Goal: Task Accomplishment & Management: Use online tool/utility

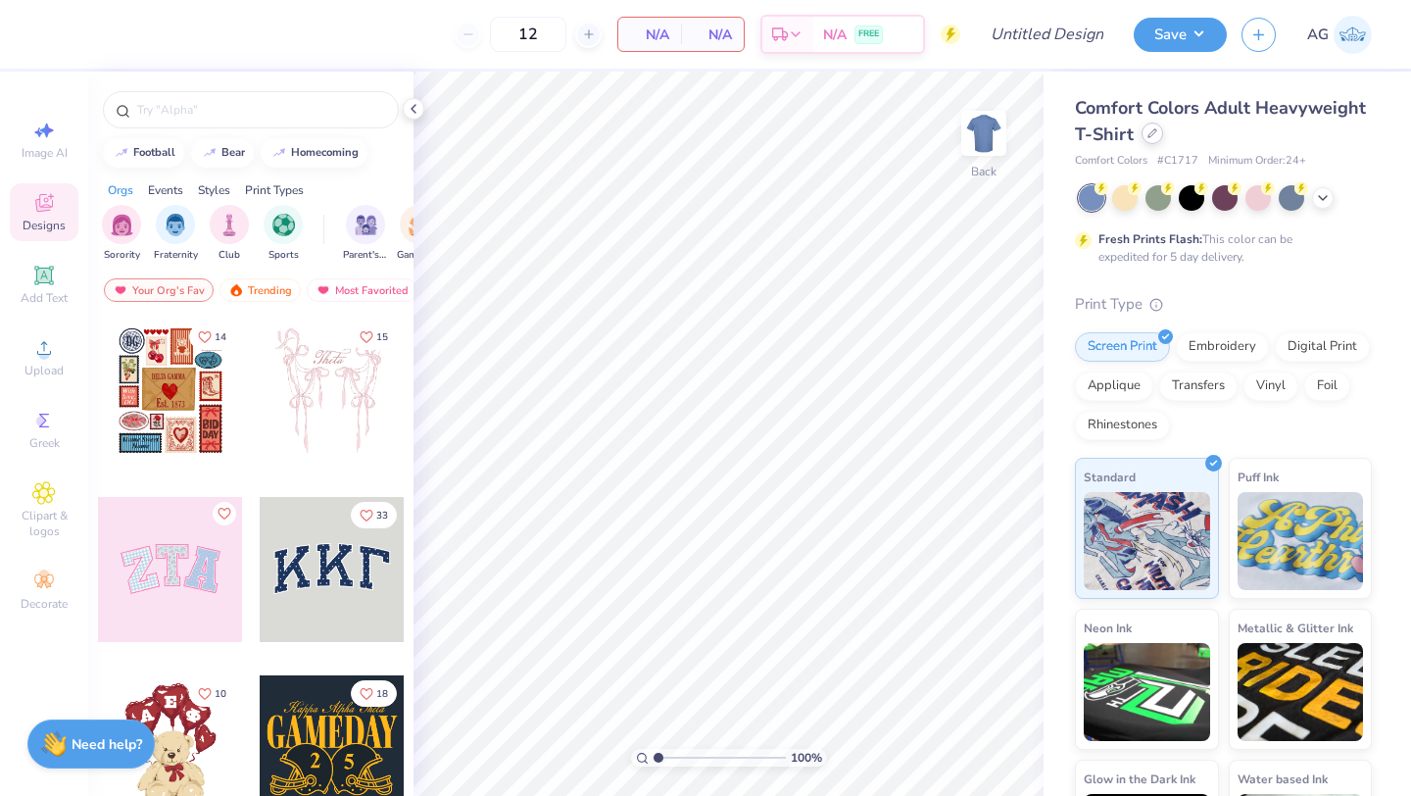
click at [1155, 139] on div at bounding box center [1153, 134] width 22 height 22
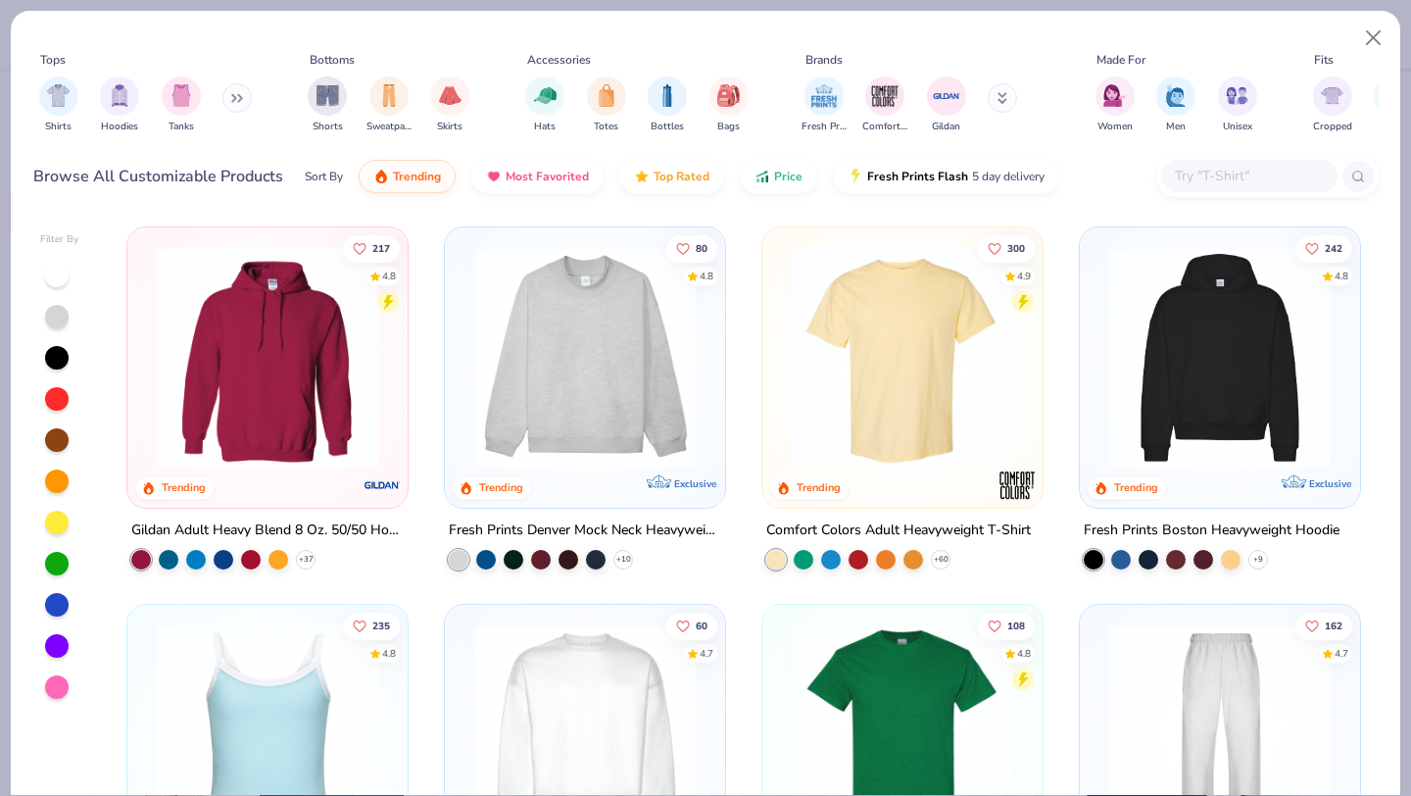
click at [235, 87] on button at bounding box center [236, 97] width 29 height 29
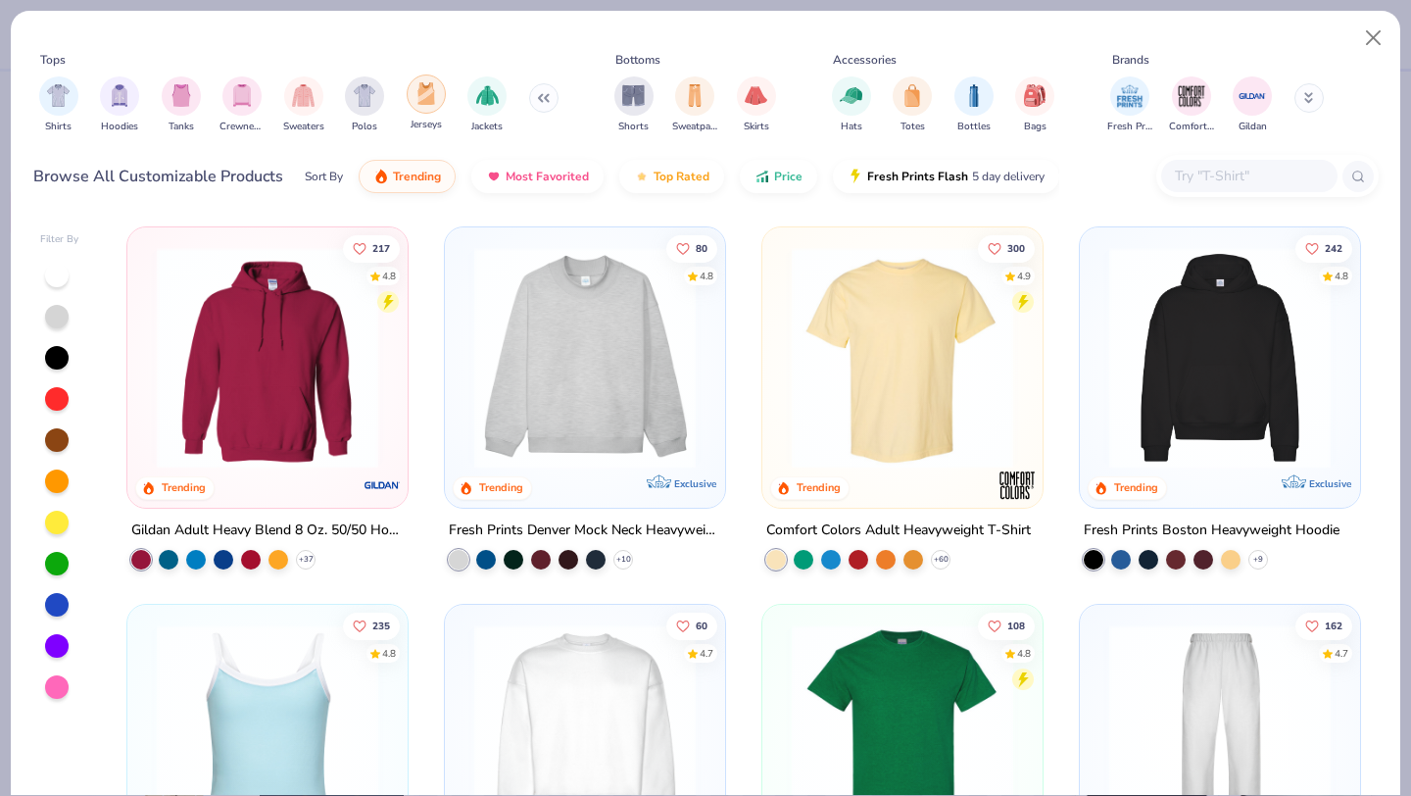
click at [429, 101] on img "filter for Jerseys" at bounding box center [427, 93] width 22 height 23
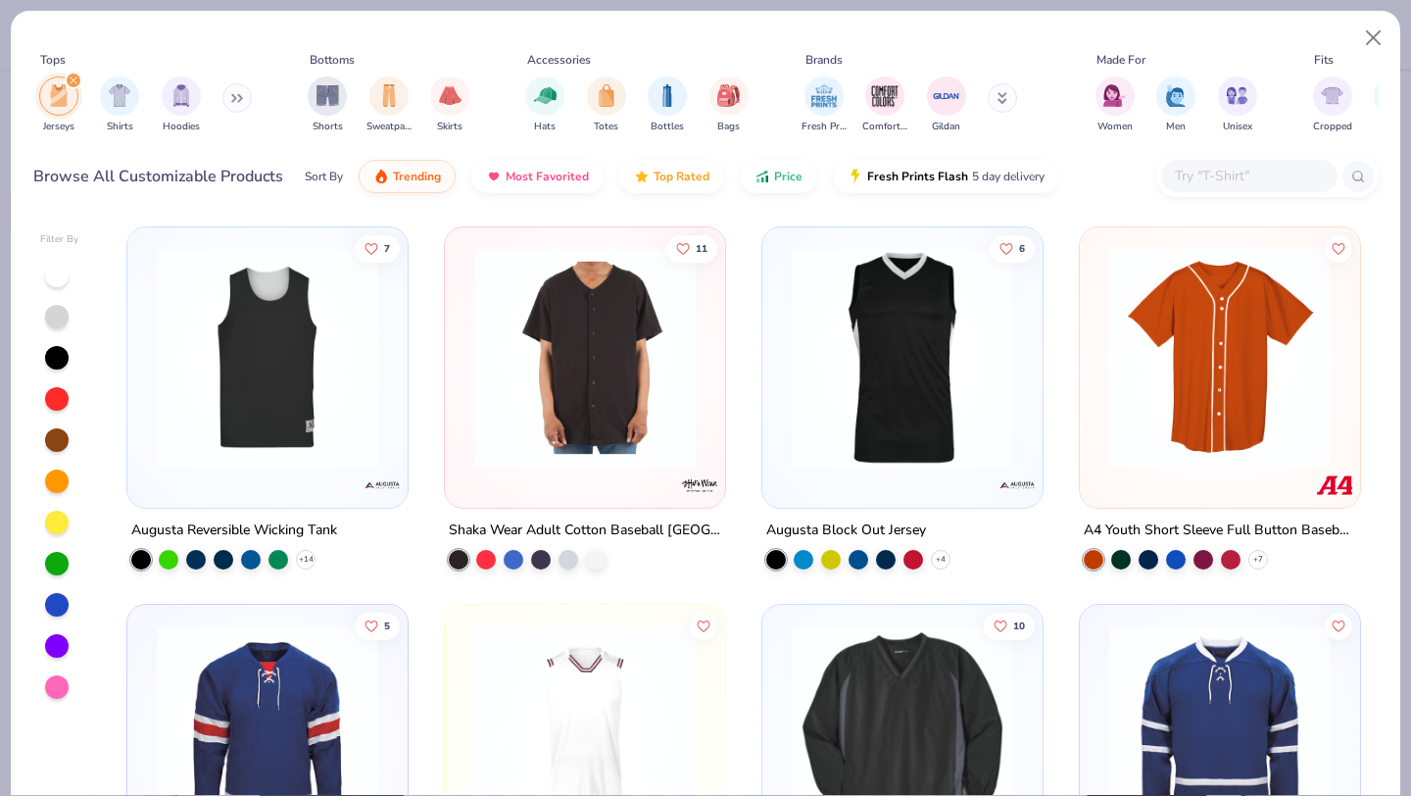
click at [913, 400] on img at bounding box center [902, 358] width 241 height 222
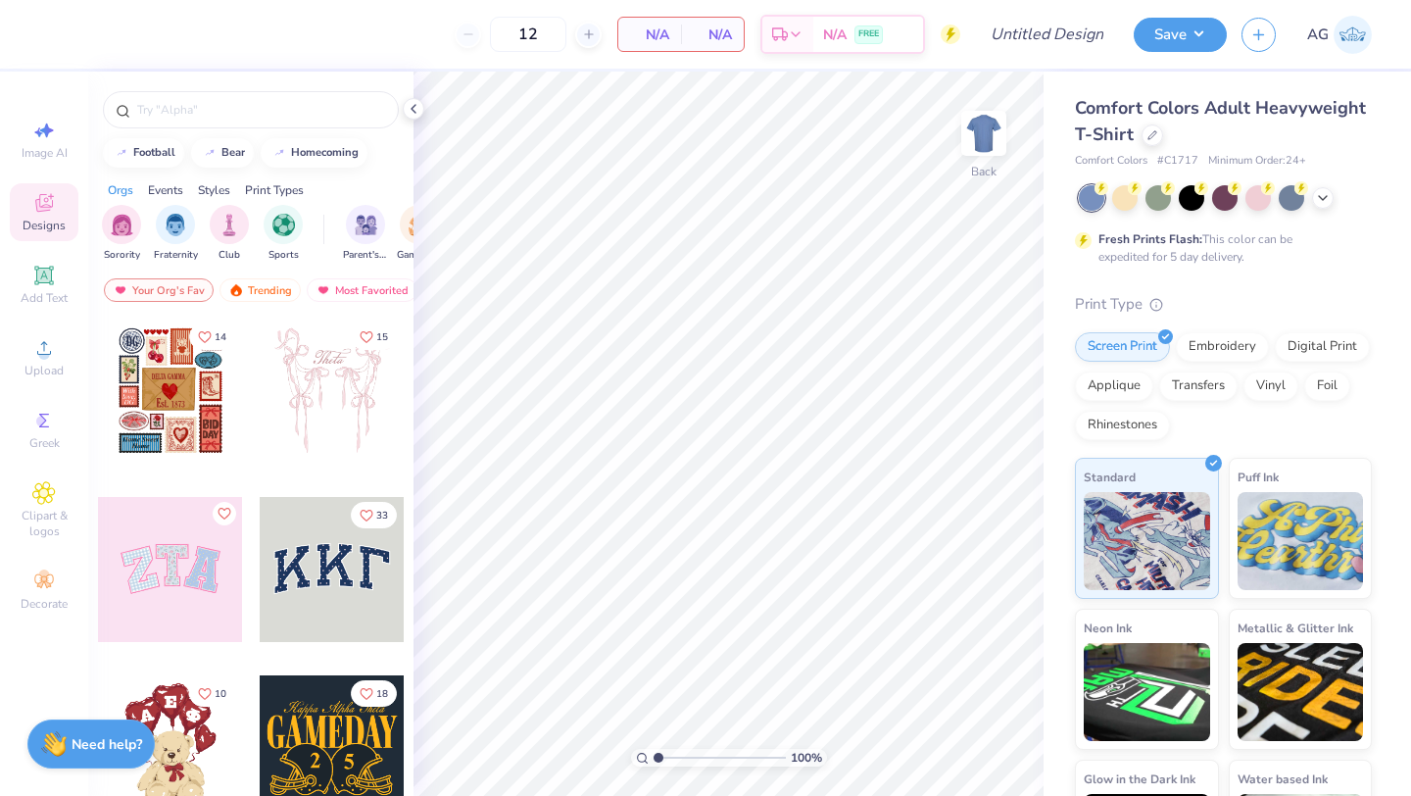
click at [411, 112] on icon at bounding box center [414, 109] width 16 height 16
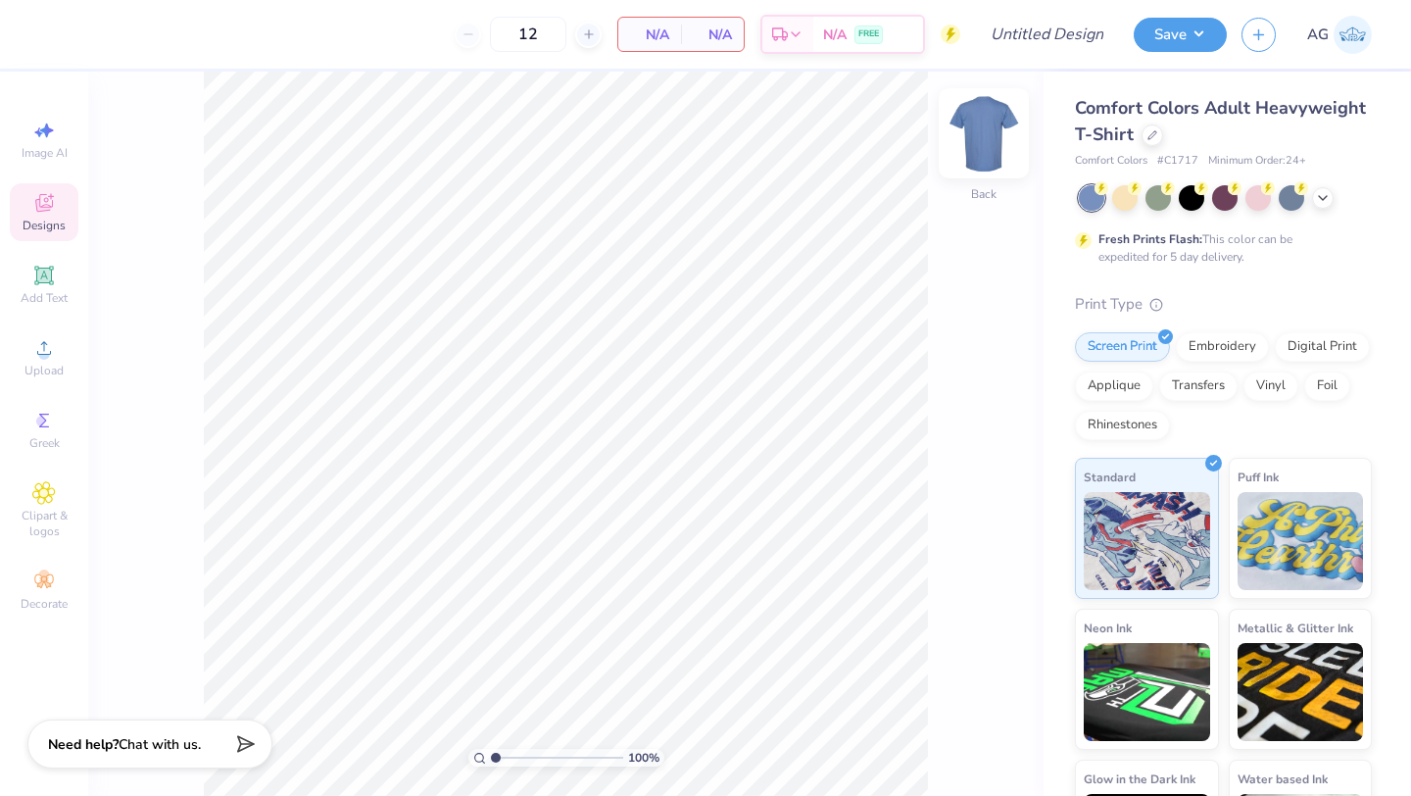
click at [985, 135] on img at bounding box center [984, 133] width 78 height 78
click at [972, 163] on div at bounding box center [984, 133] width 90 height 90
click at [50, 351] on icon at bounding box center [44, 348] width 24 height 24
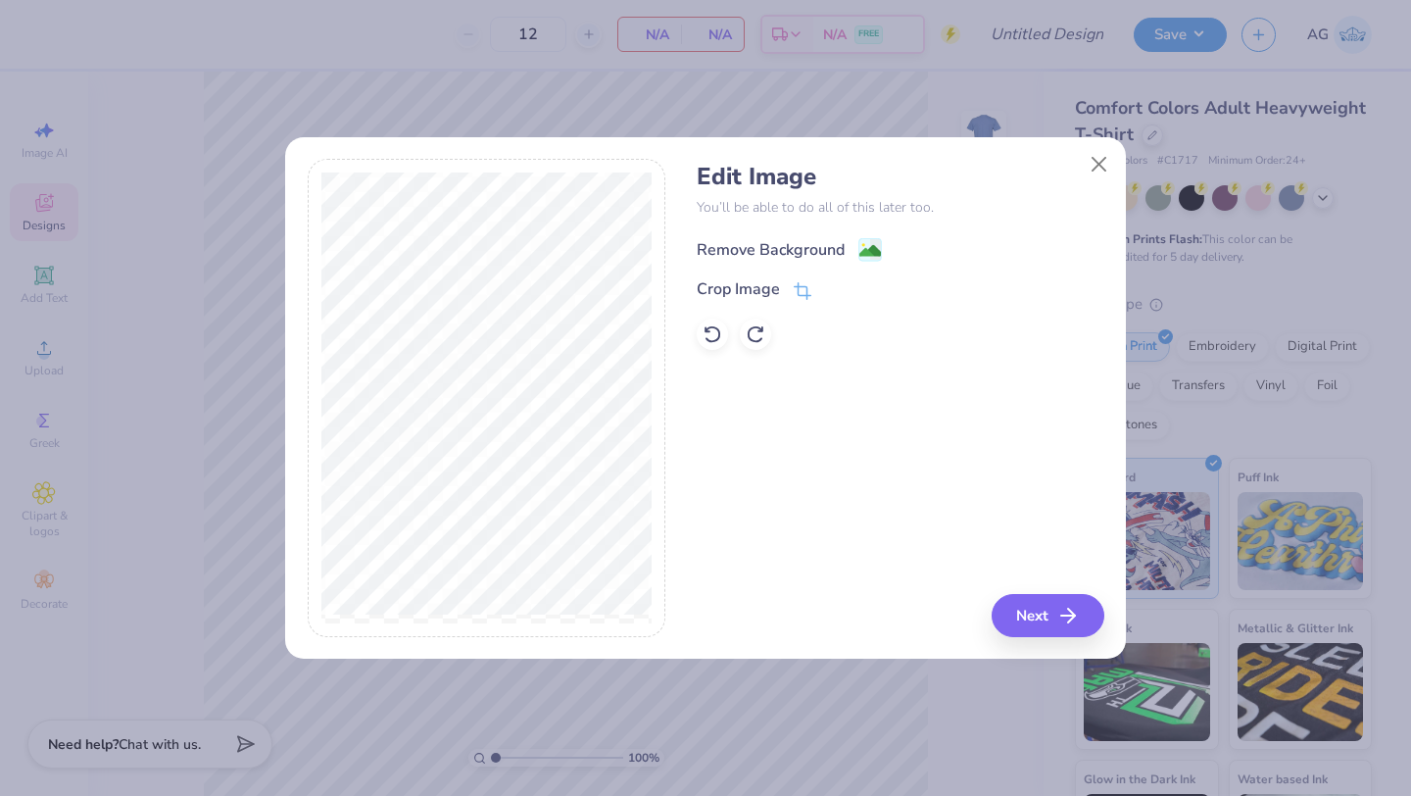
click at [764, 249] on div "Remove Background" at bounding box center [771, 250] width 148 height 24
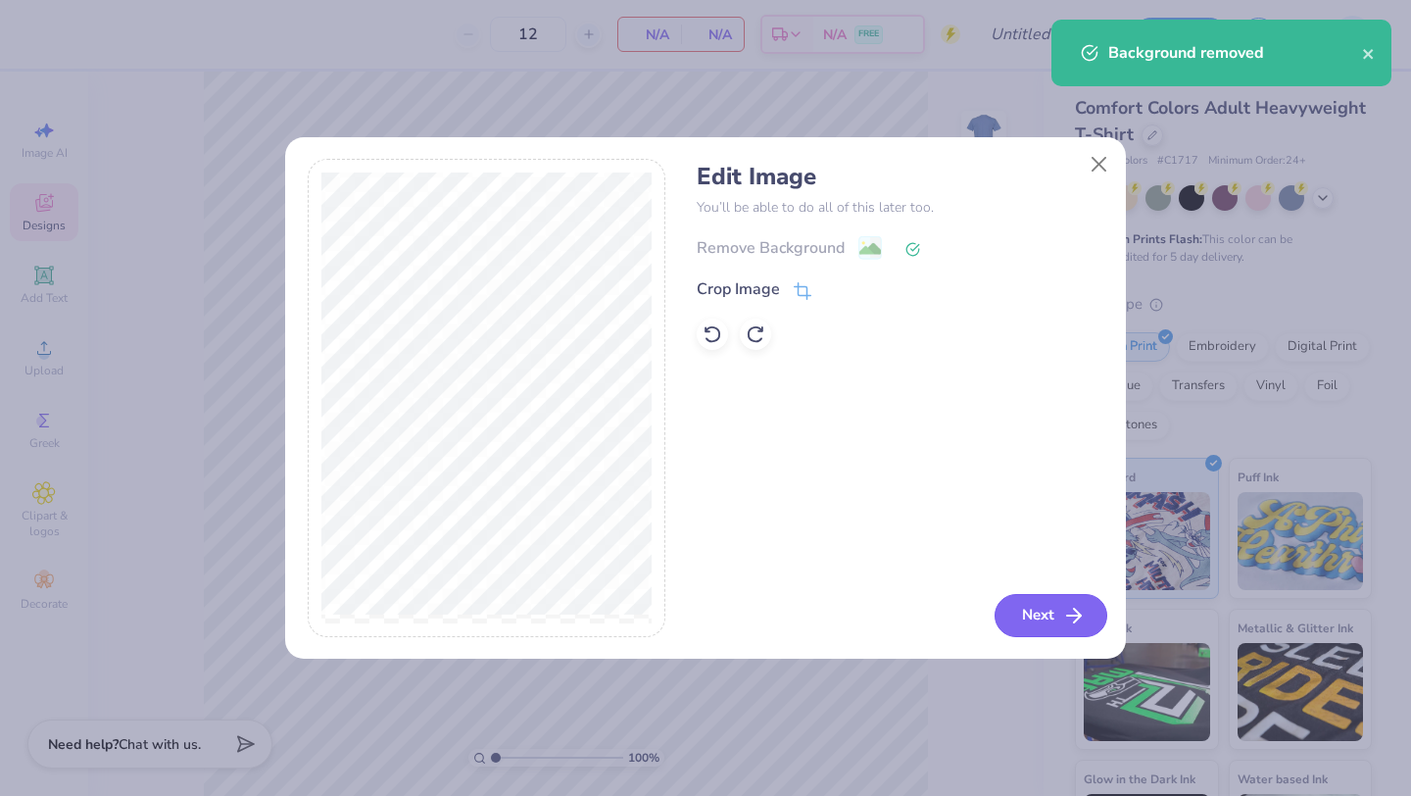
click at [1035, 624] on button "Next" at bounding box center [1051, 615] width 113 height 43
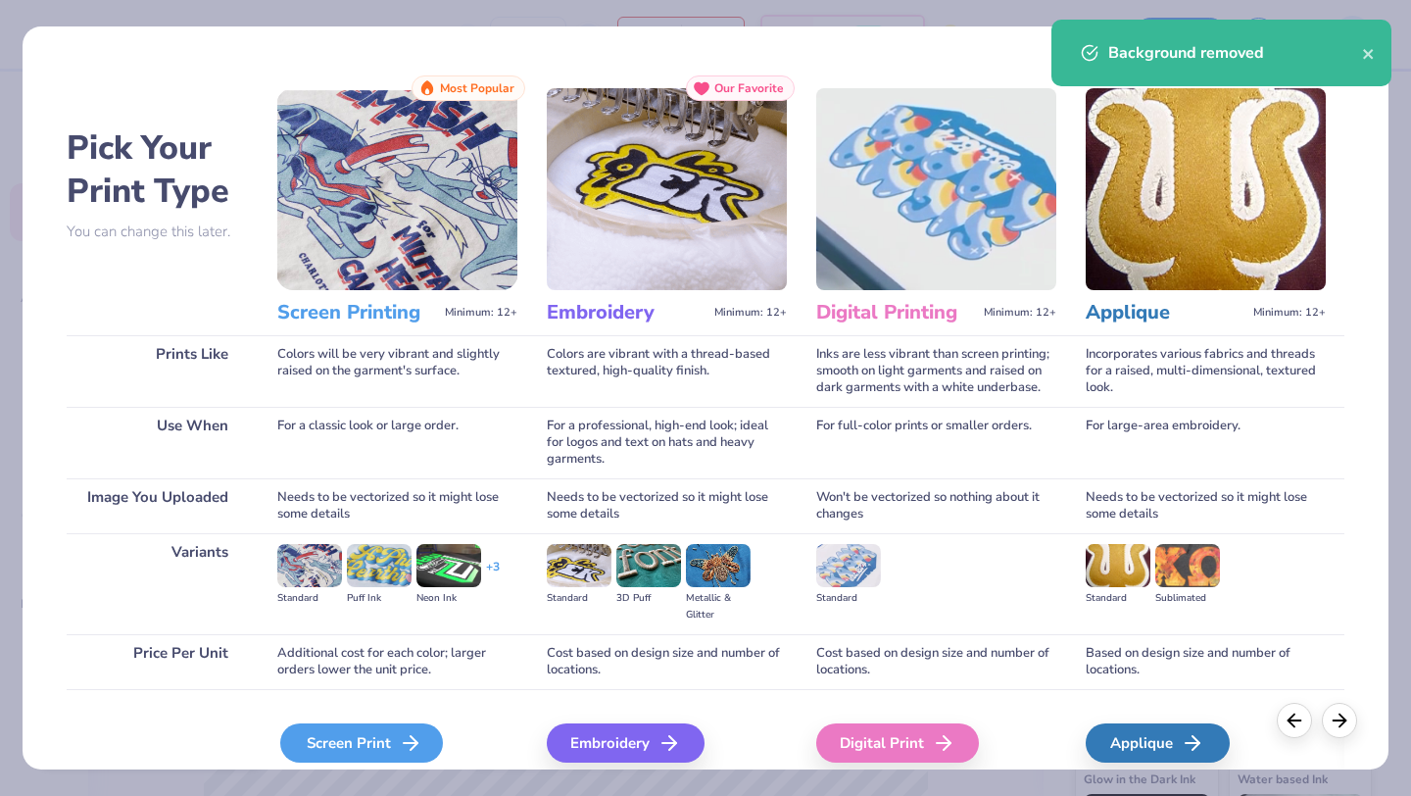
click at [399, 728] on div "Screen Print" at bounding box center [361, 742] width 163 height 39
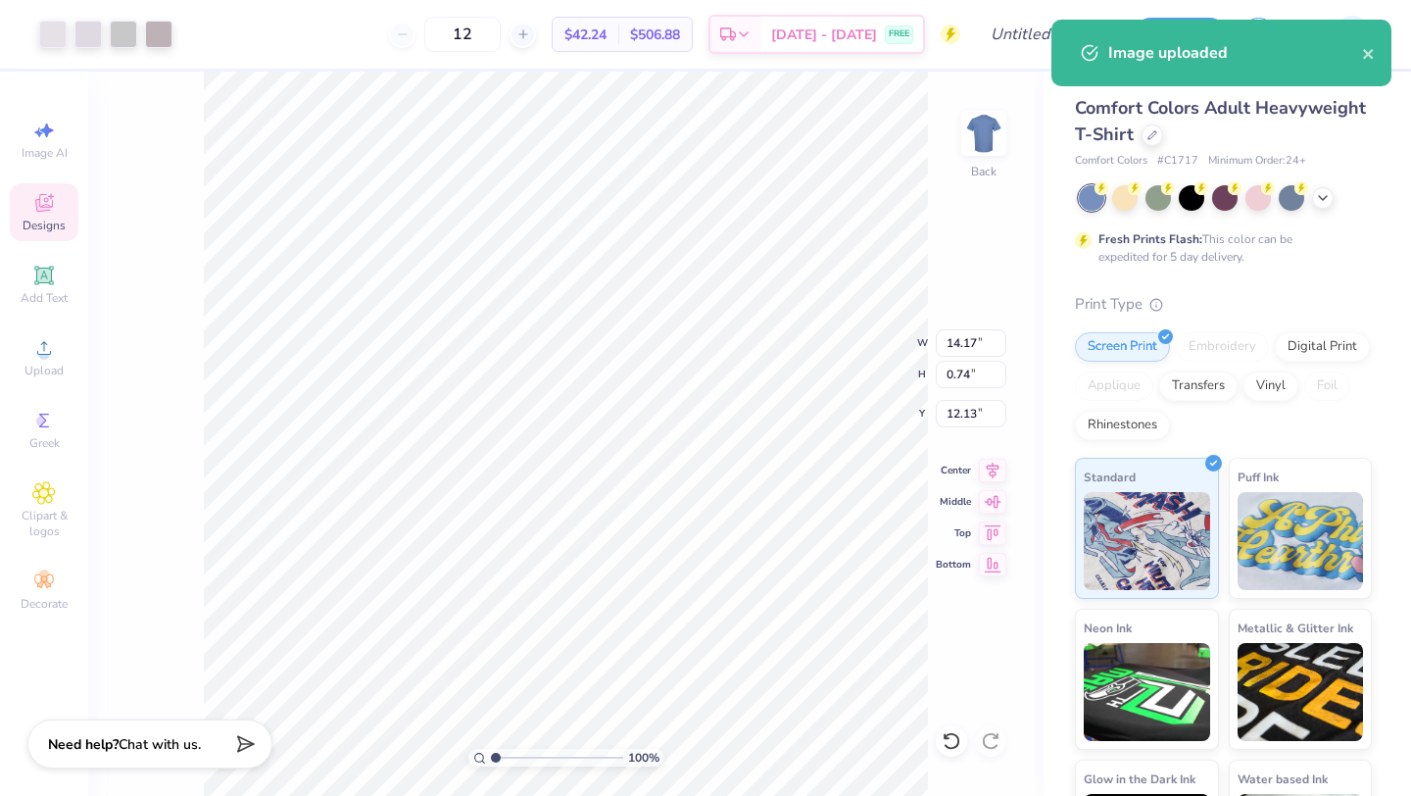
type input "3.78"
click at [48, 31] on div at bounding box center [52, 32] width 27 height 27
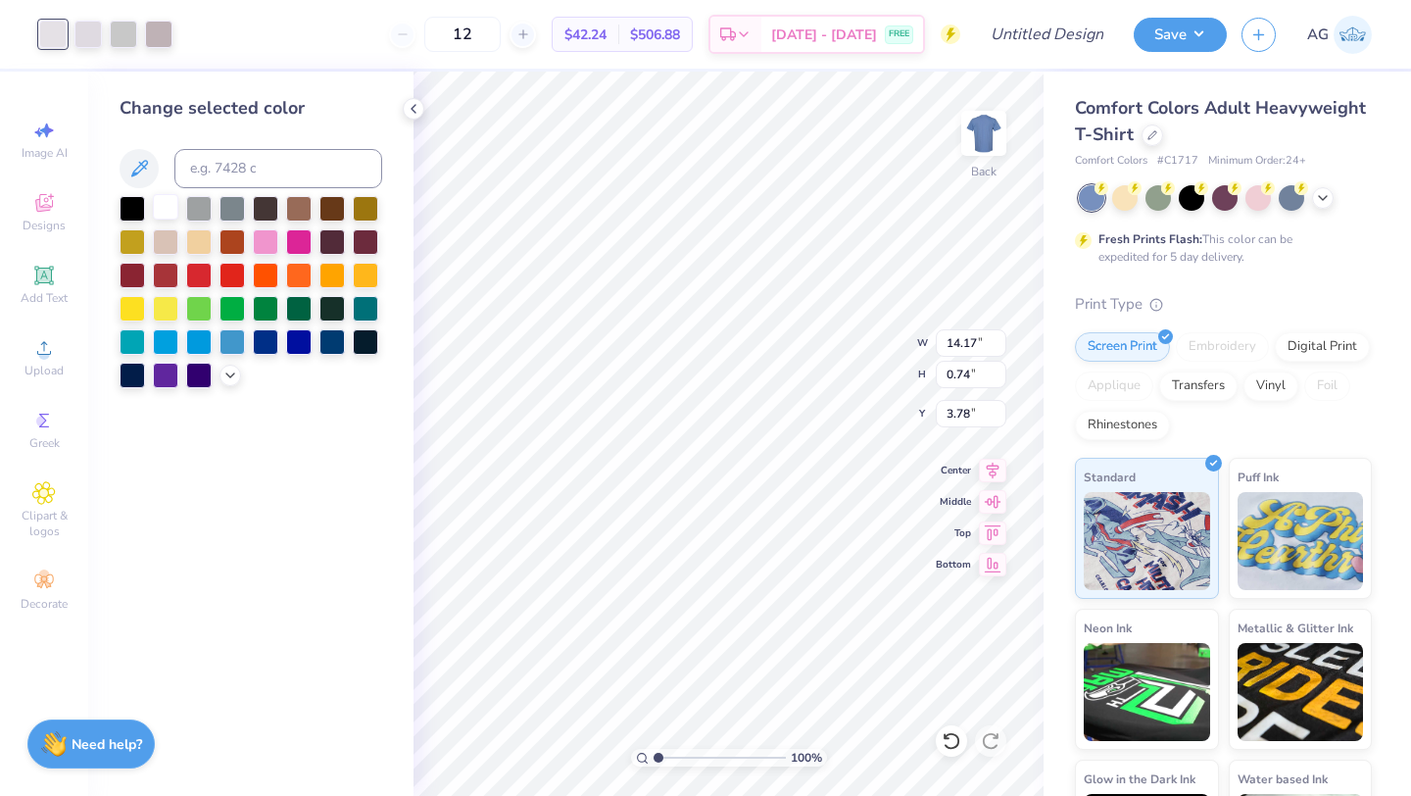
click at [162, 204] on div at bounding box center [165, 206] width 25 height 25
click at [86, 25] on div at bounding box center [87, 32] width 27 height 27
click at [168, 204] on div at bounding box center [165, 206] width 25 height 25
click at [116, 28] on div at bounding box center [123, 32] width 27 height 27
click at [164, 200] on div at bounding box center [165, 206] width 25 height 25
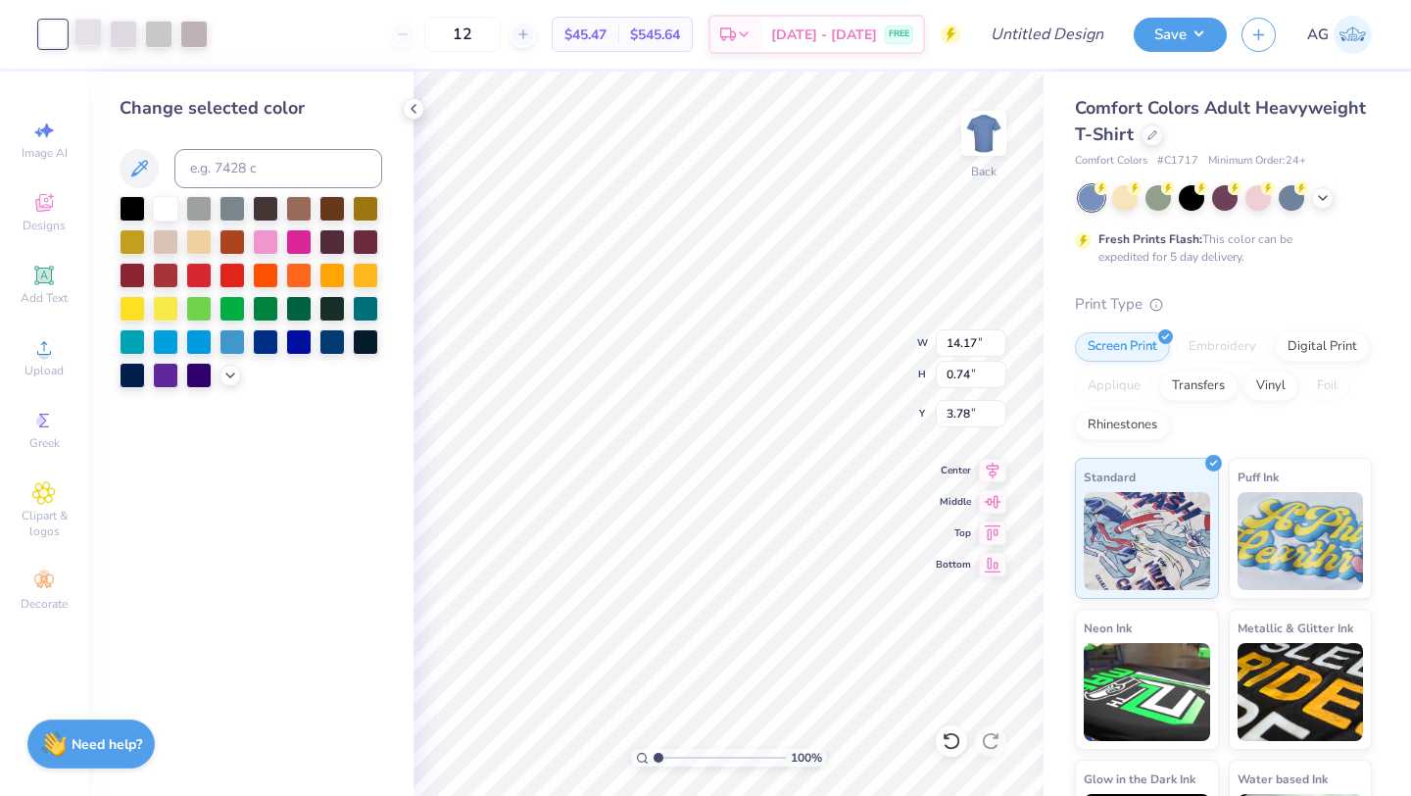
click at [78, 27] on div at bounding box center [87, 32] width 27 height 27
click at [159, 205] on div at bounding box center [165, 206] width 25 height 25
click at [173, 31] on div at bounding box center [158, 32] width 27 height 27
click at [157, 209] on div at bounding box center [165, 206] width 25 height 25
click at [187, 31] on div at bounding box center [193, 32] width 27 height 27
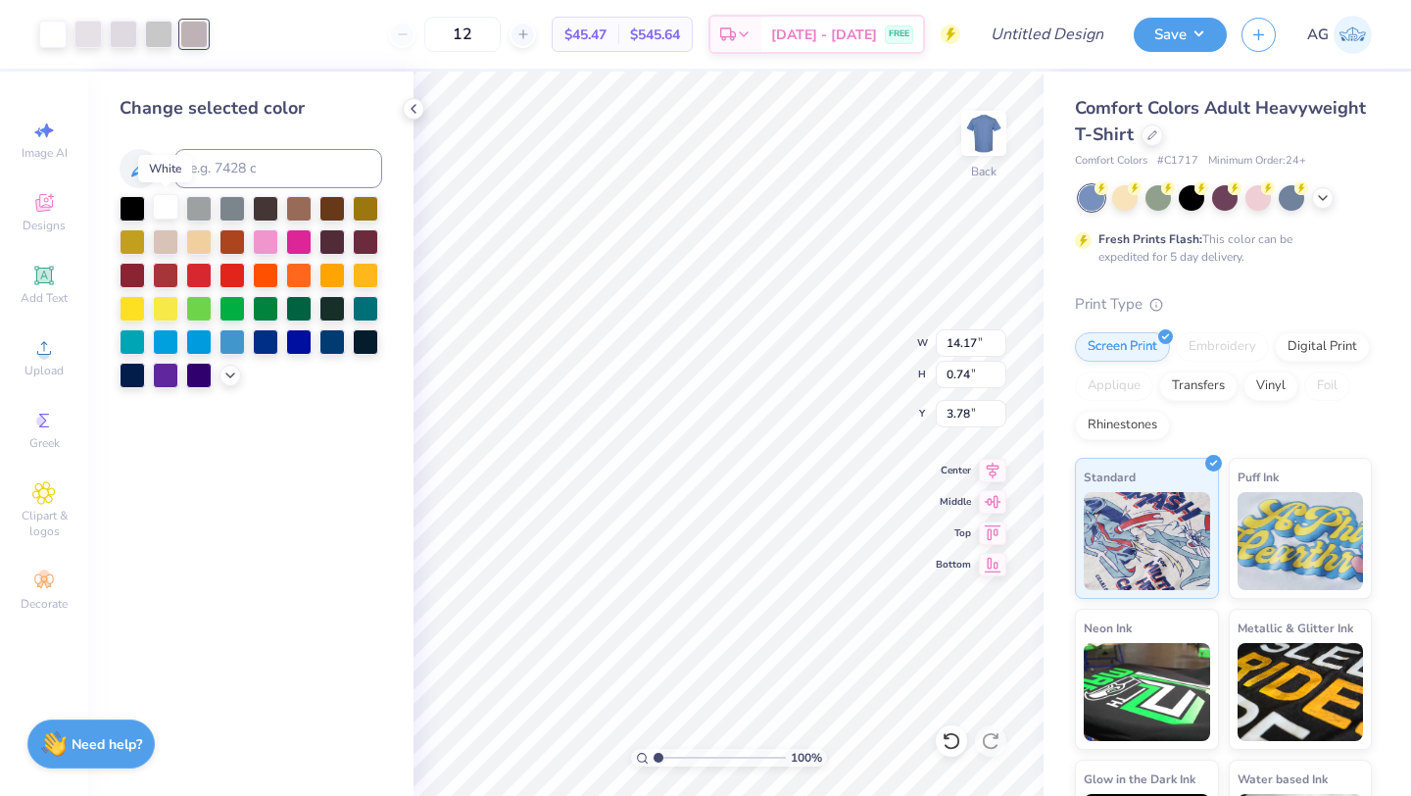
click at [163, 209] on div at bounding box center [165, 206] width 25 height 25
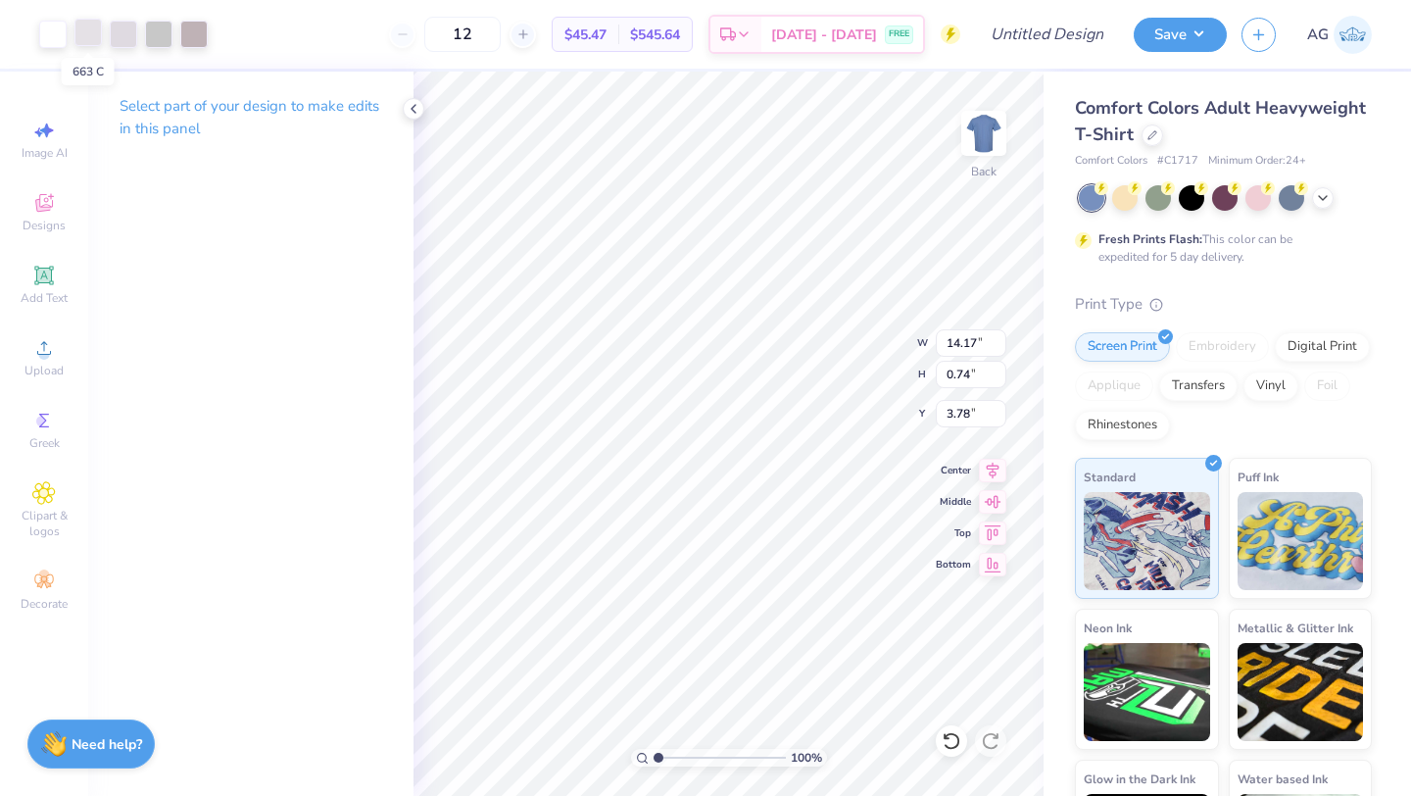
click at [82, 32] on div at bounding box center [87, 32] width 27 height 27
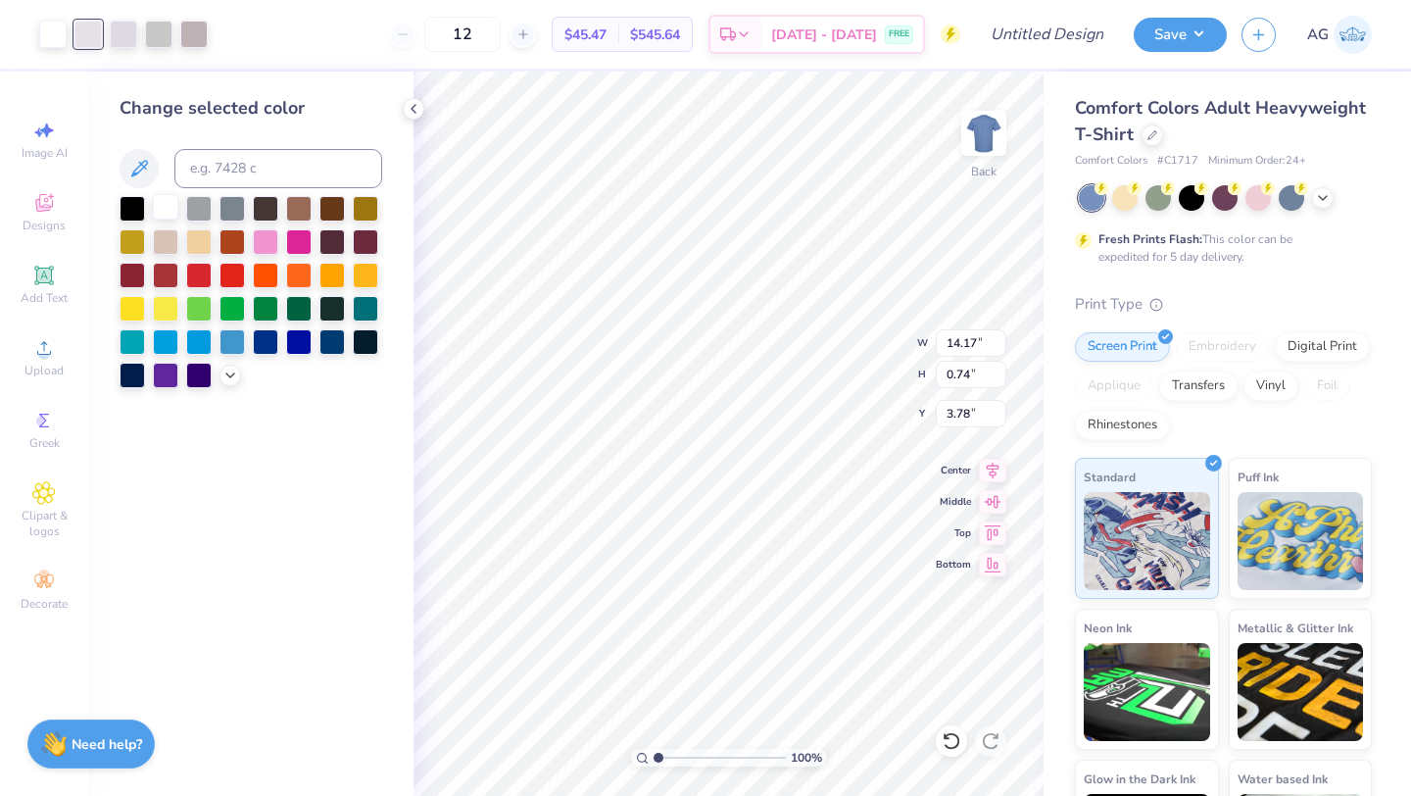
click at [173, 207] on div at bounding box center [165, 206] width 25 height 25
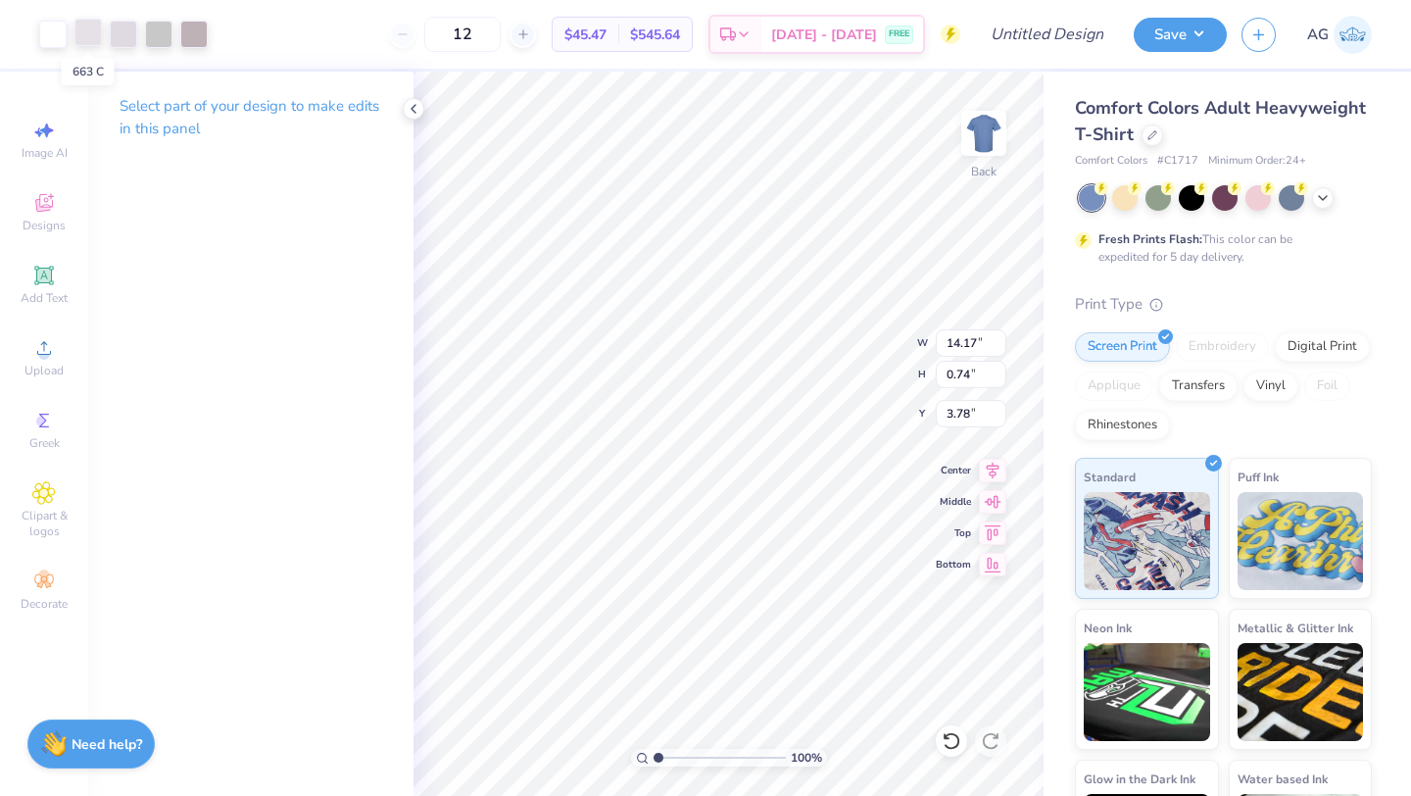
click at [85, 31] on div at bounding box center [87, 32] width 27 height 27
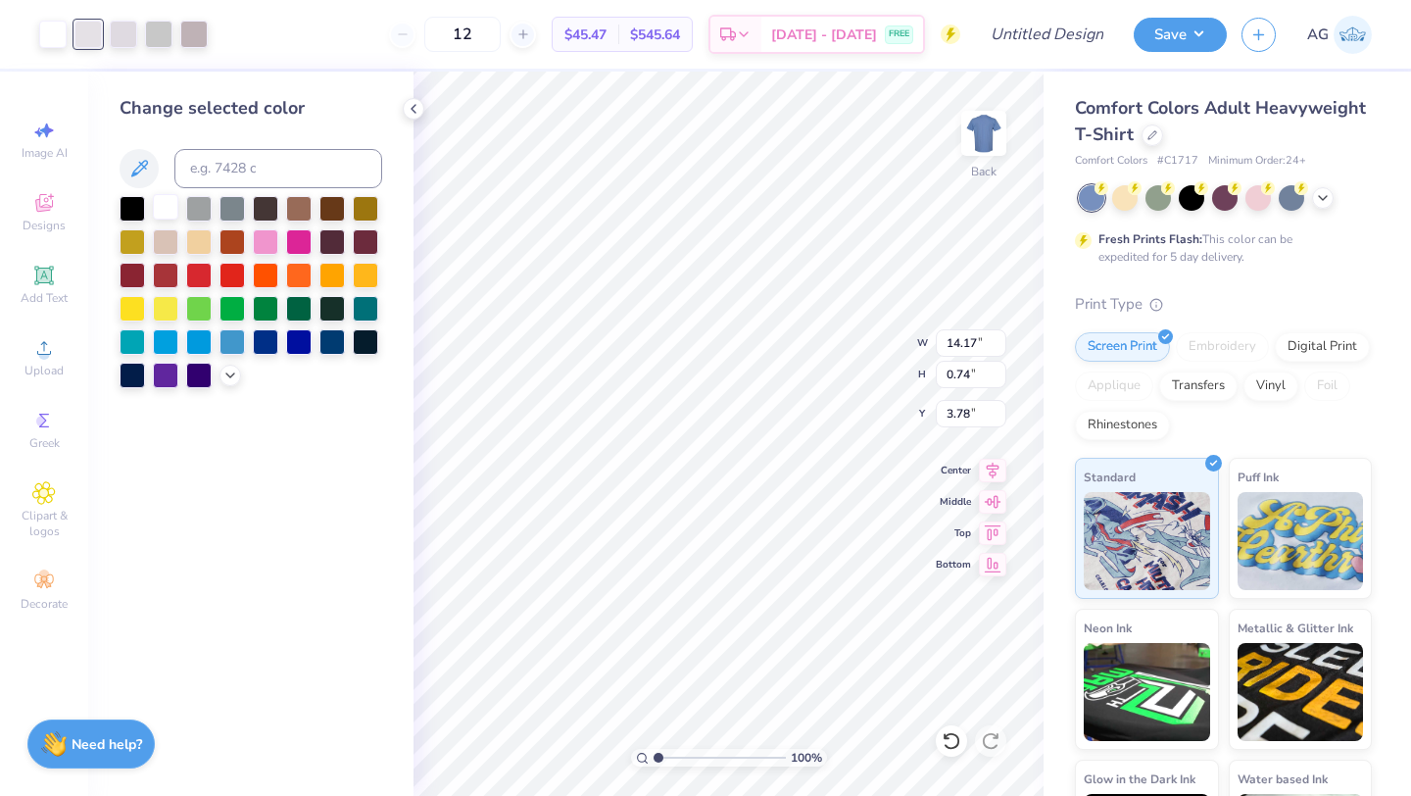
click at [174, 215] on div at bounding box center [165, 206] width 25 height 25
click at [169, 214] on div at bounding box center [165, 206] width 25 height 25
click at [136, 173] on icon at bounding box center [139, 168] width 17 height 17
click at [158, 198] on div at bounding box center [165, 206] width 25 height 25
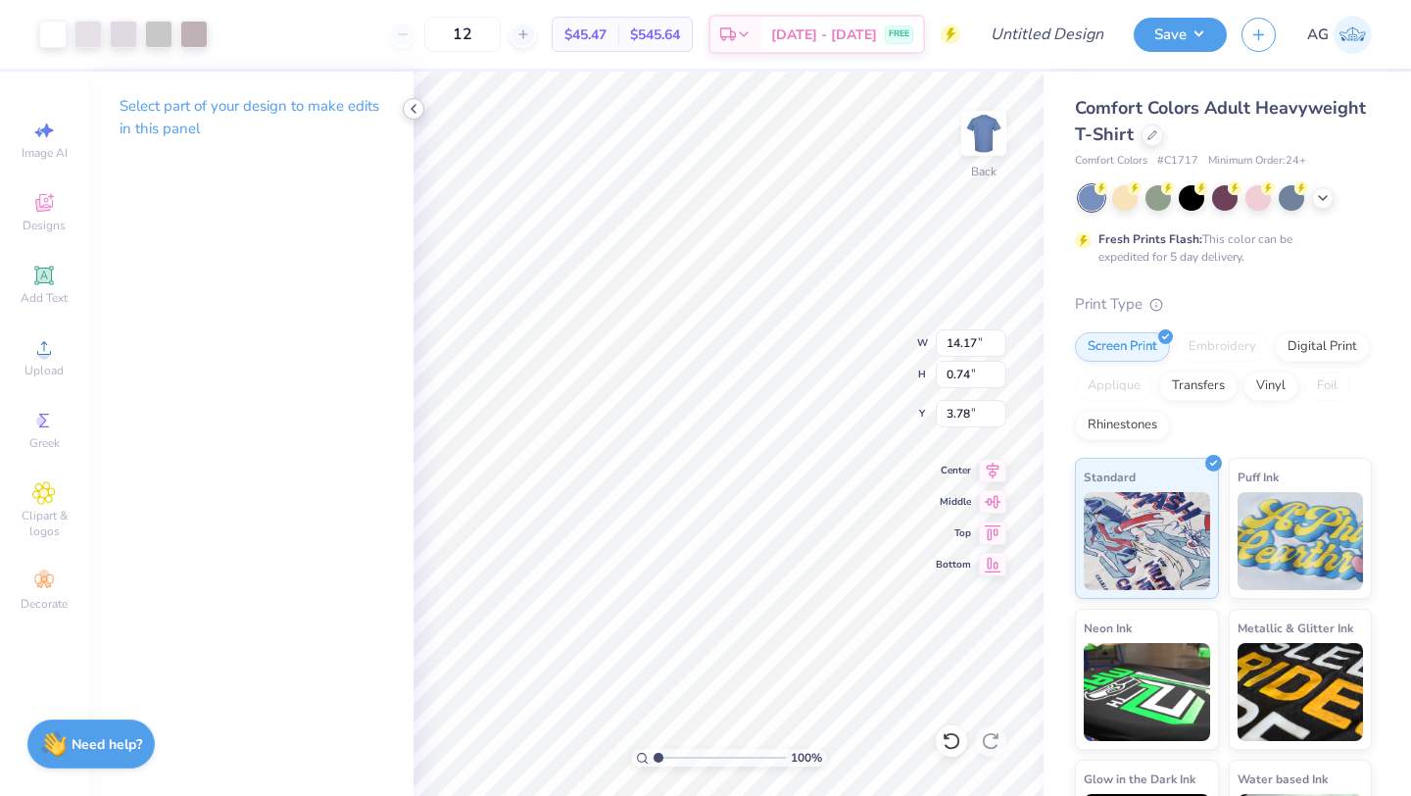
click at [413, 108] on polyline at bounding box center [414, 109] width 4 height 8
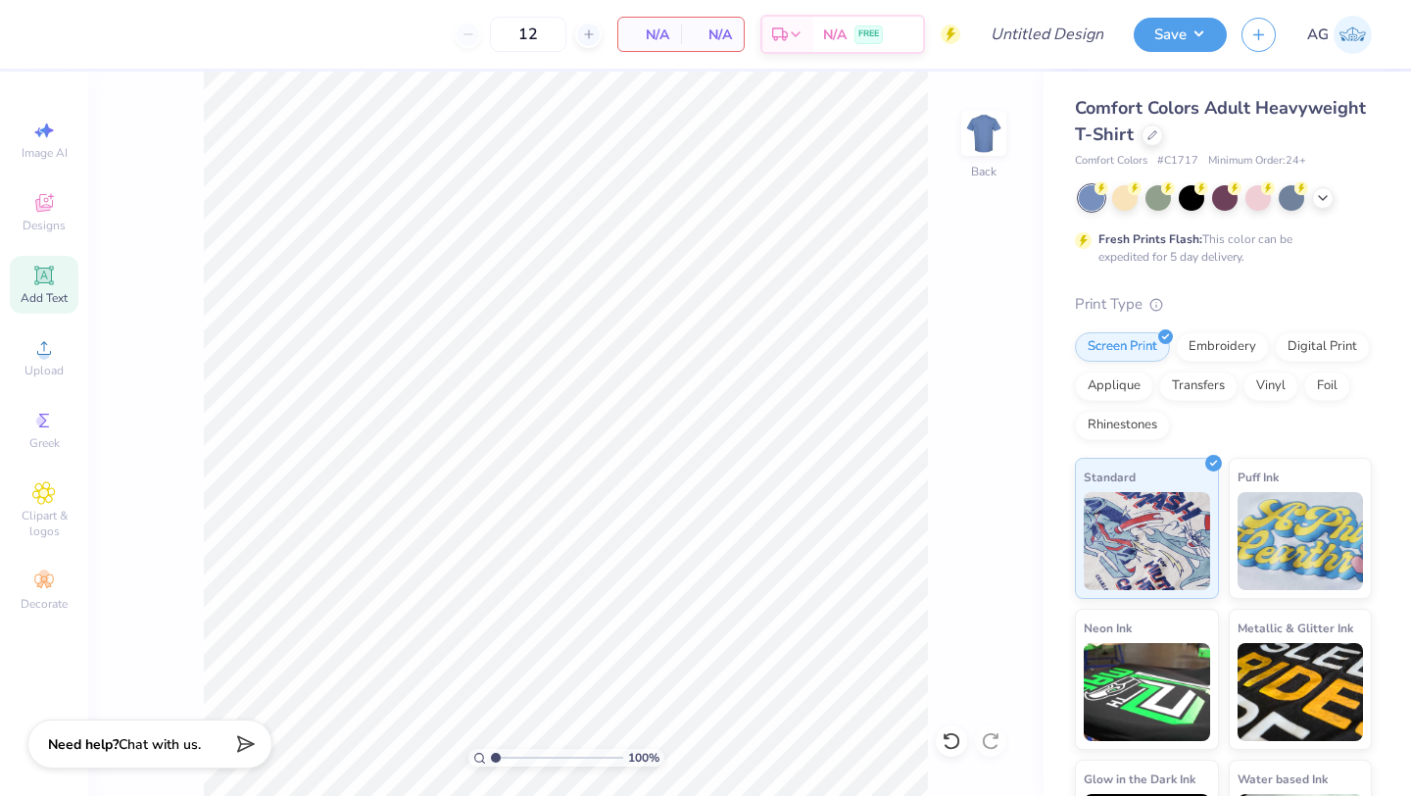
click at [40, 292] on span "Add Text" at bounding box center [44, 298] width 47 height 16
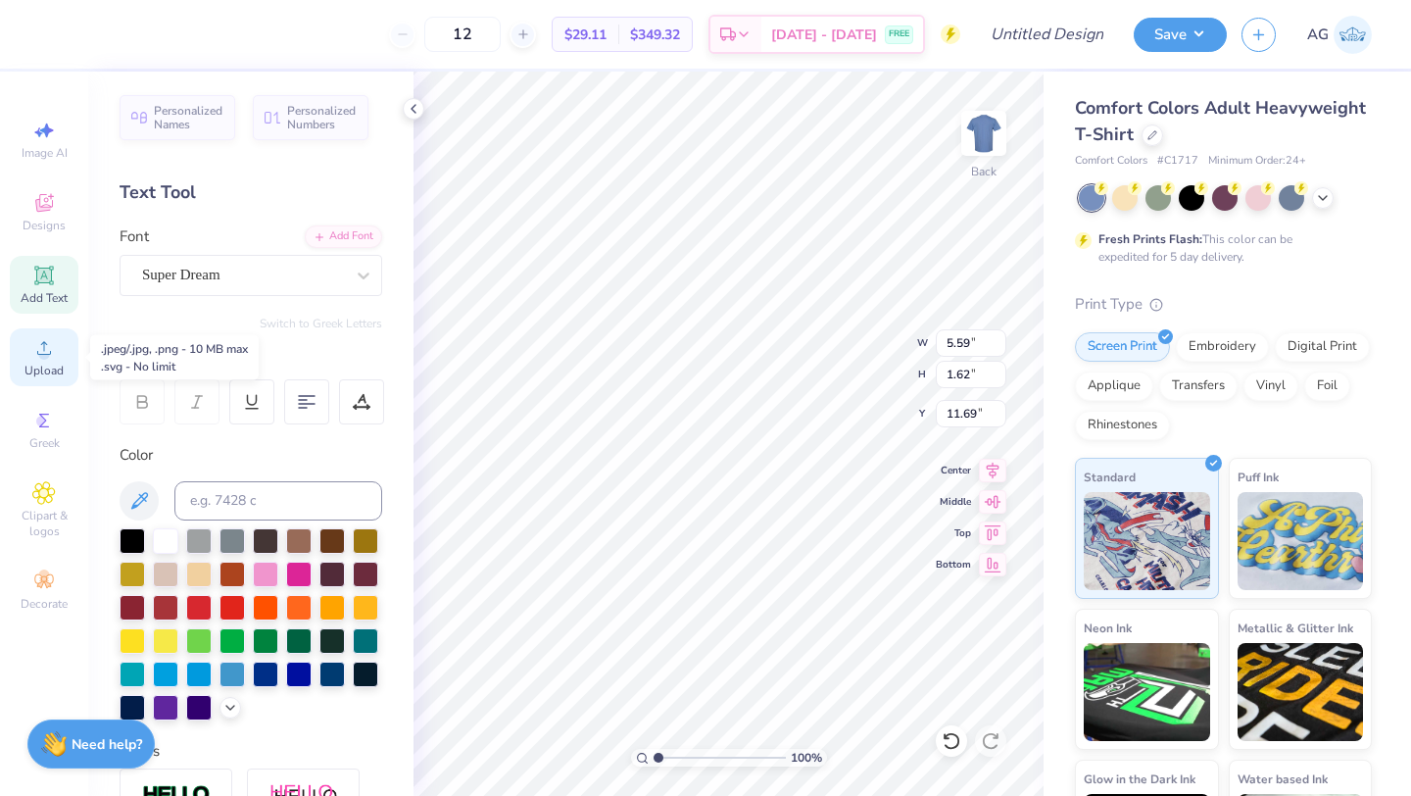
click at [61, 355] on div "Upload" at bounding box center [44, 357] width 69 height 58
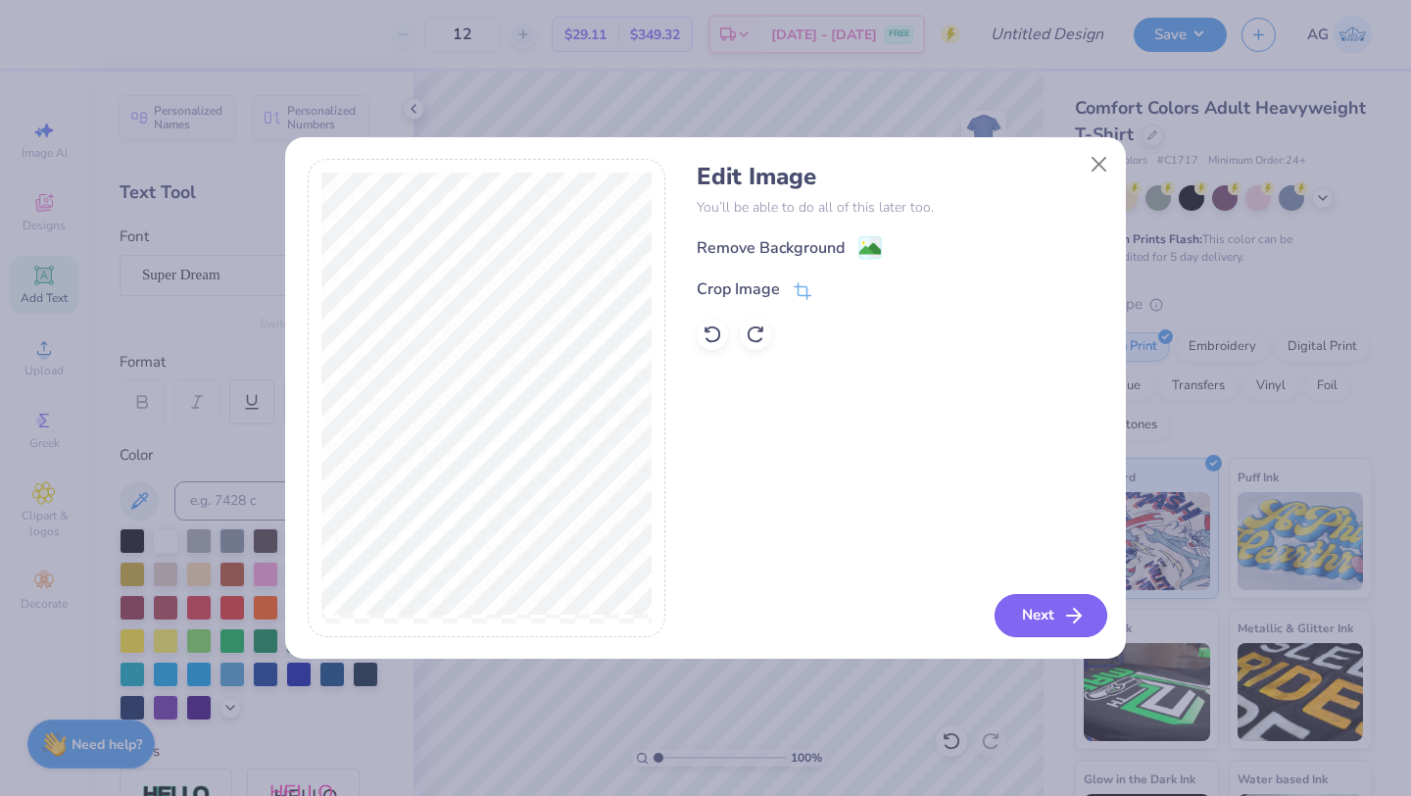
click at [1039, 602] on button "Next" at bounding box center [1051, 615] width 113 height 43
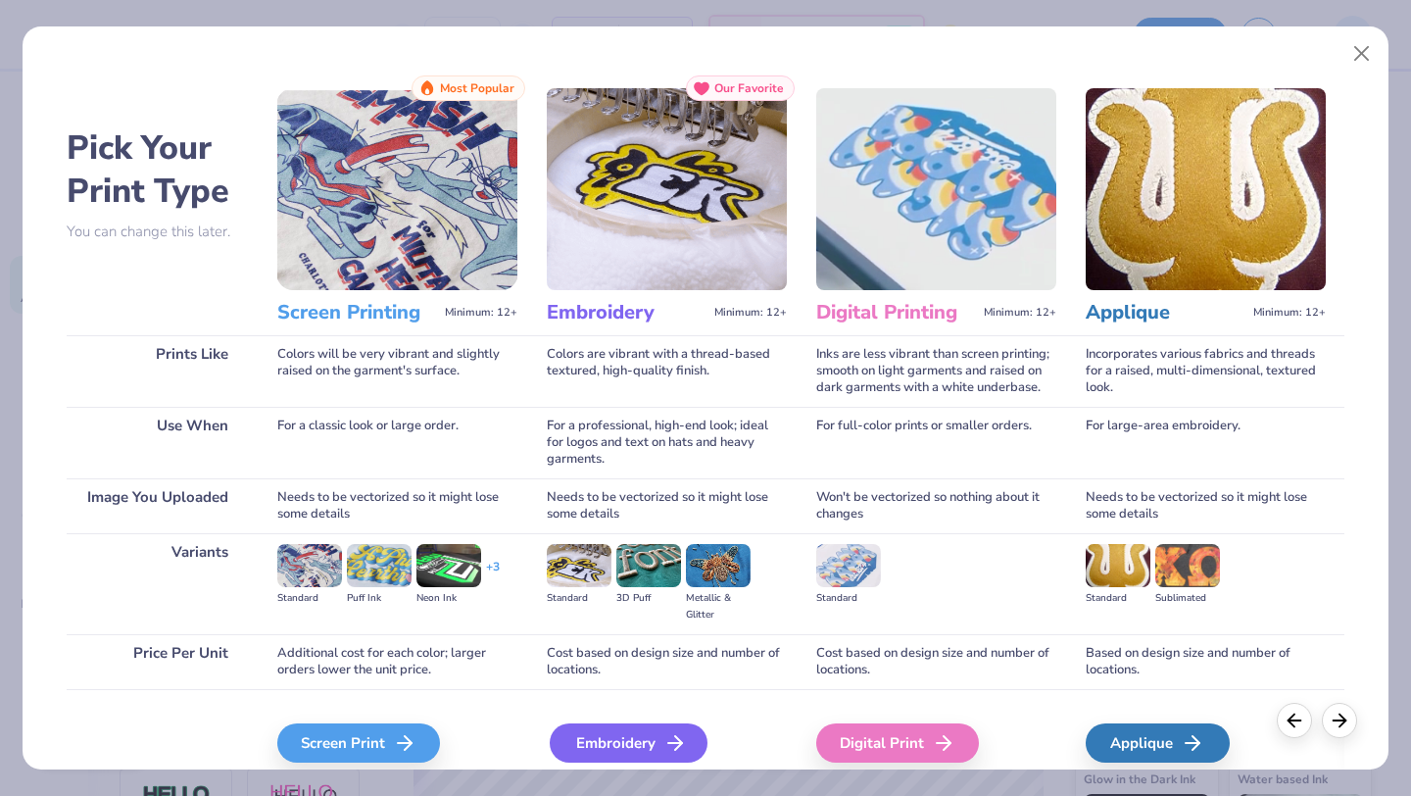
click at [637, 737] on div "Embroidery" at bounding box center [629, 742] width 158 height 39
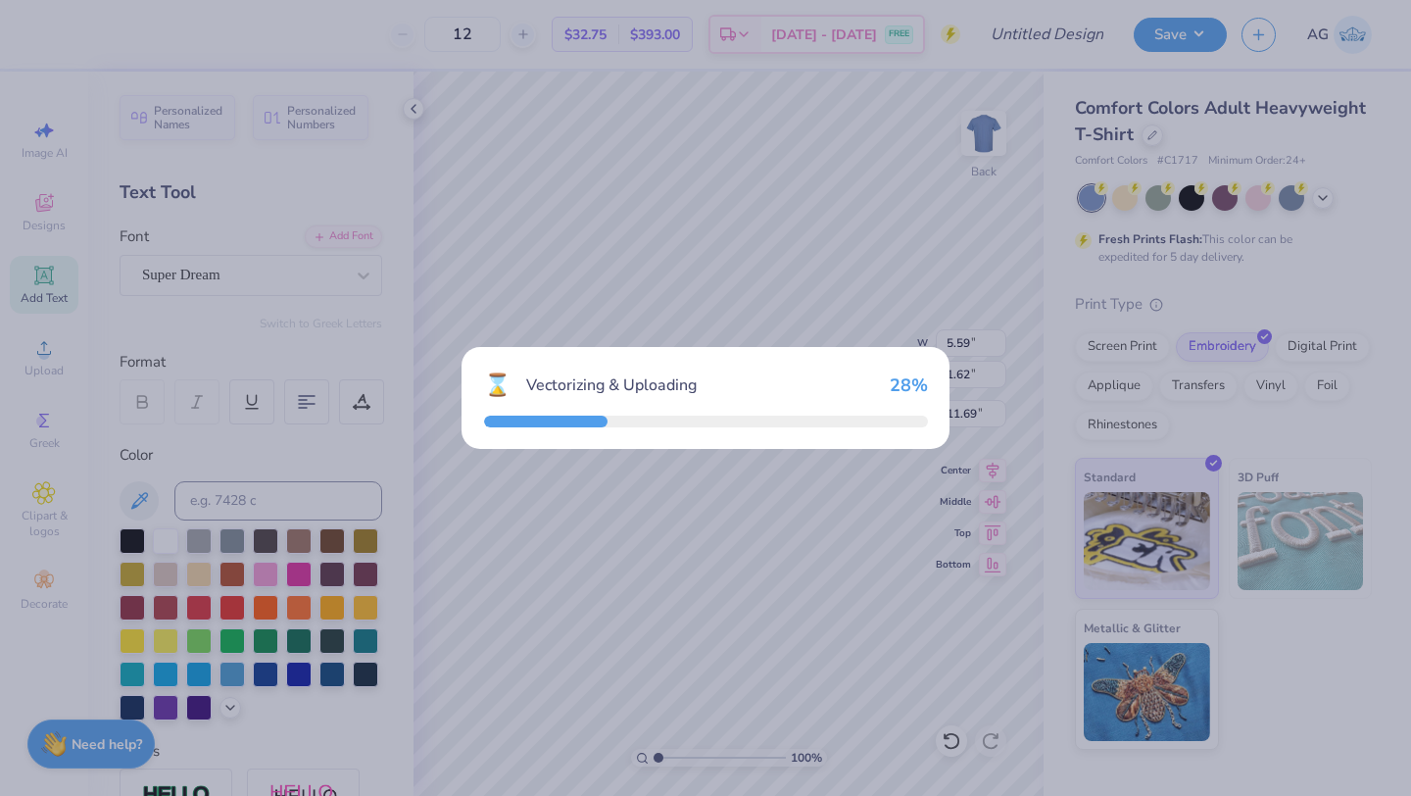
type input "12.00"
type input "0.78"
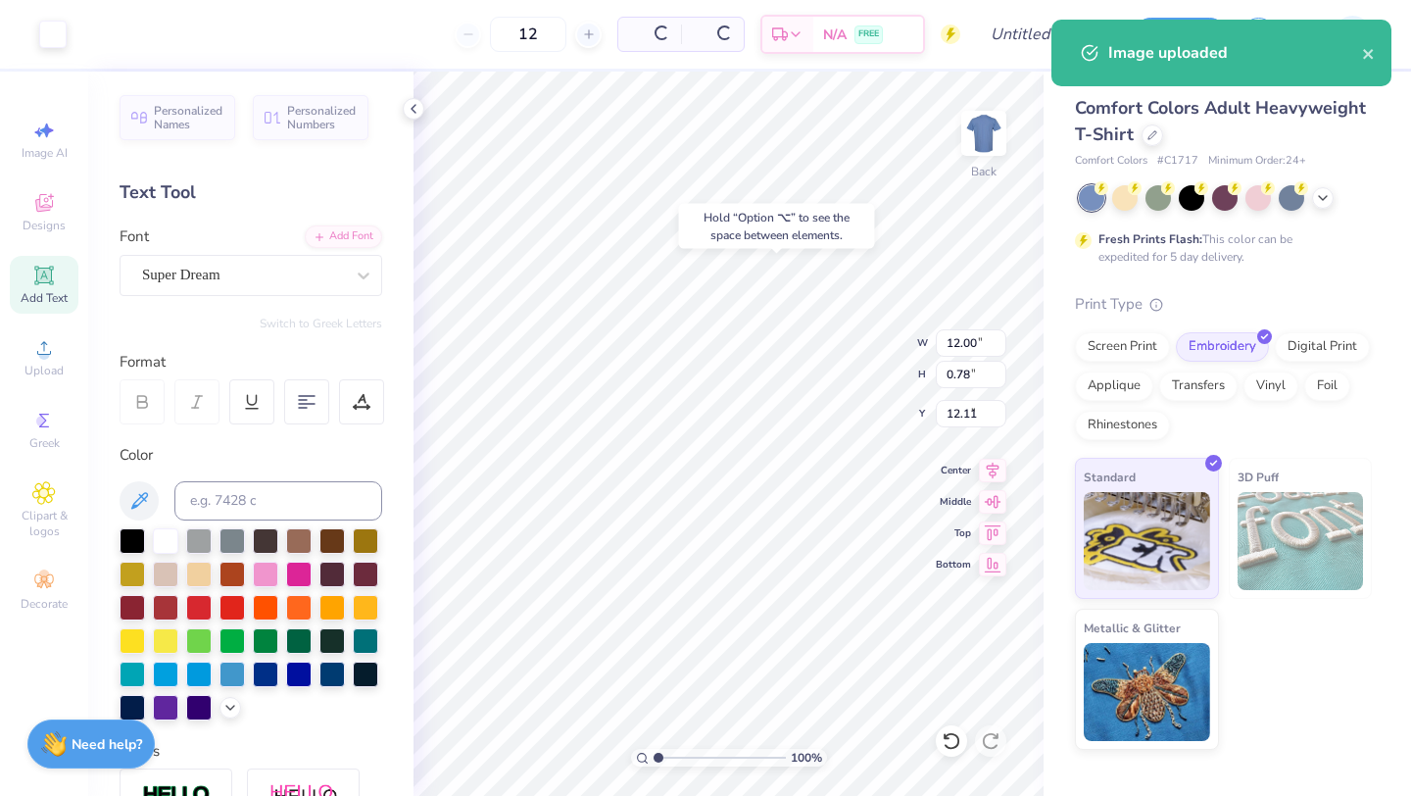
type input "4.51"
type input "5.59"
type input "1.62"
type input "11.69"
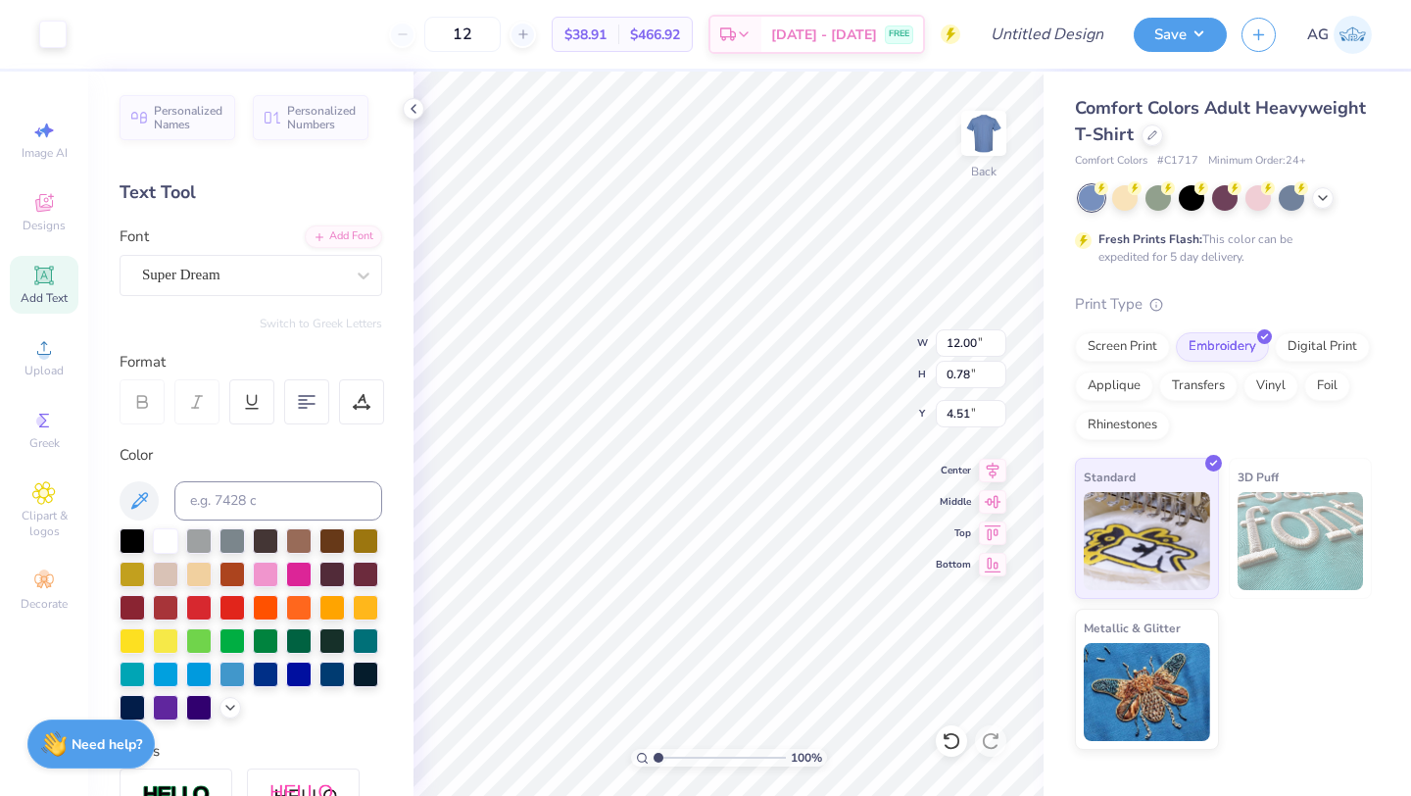
type input "3.00"
click at [416, 107] on icon at bounding box center [414, 109] width 16 height 16
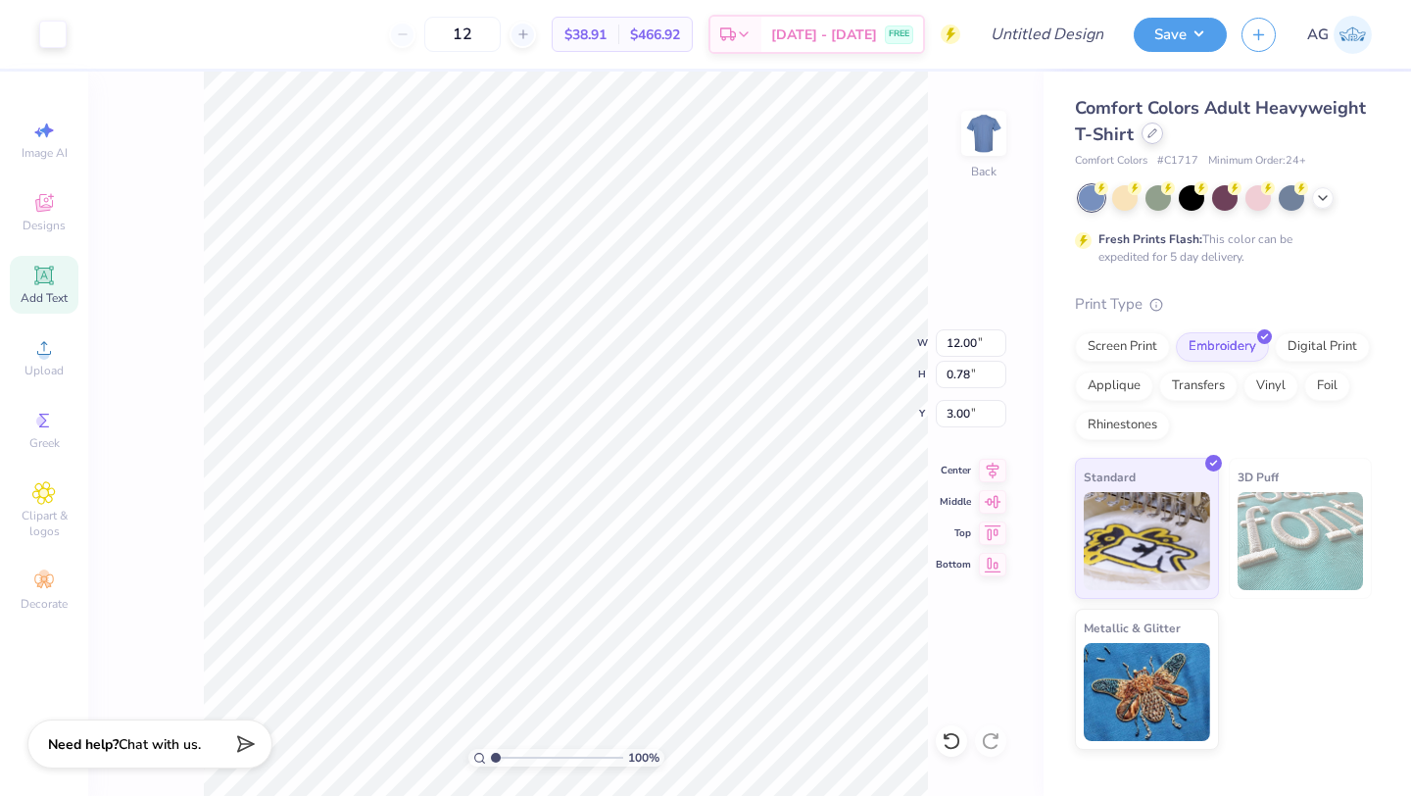
click at [1153, 145] on div "Comfort Colors Adult Heavyweight T-Shirt" at bounding box center [1223, 121] width 297 height 53
click at [1150, 136] on icon at bounding box center [1153, 133] width 10 height 10
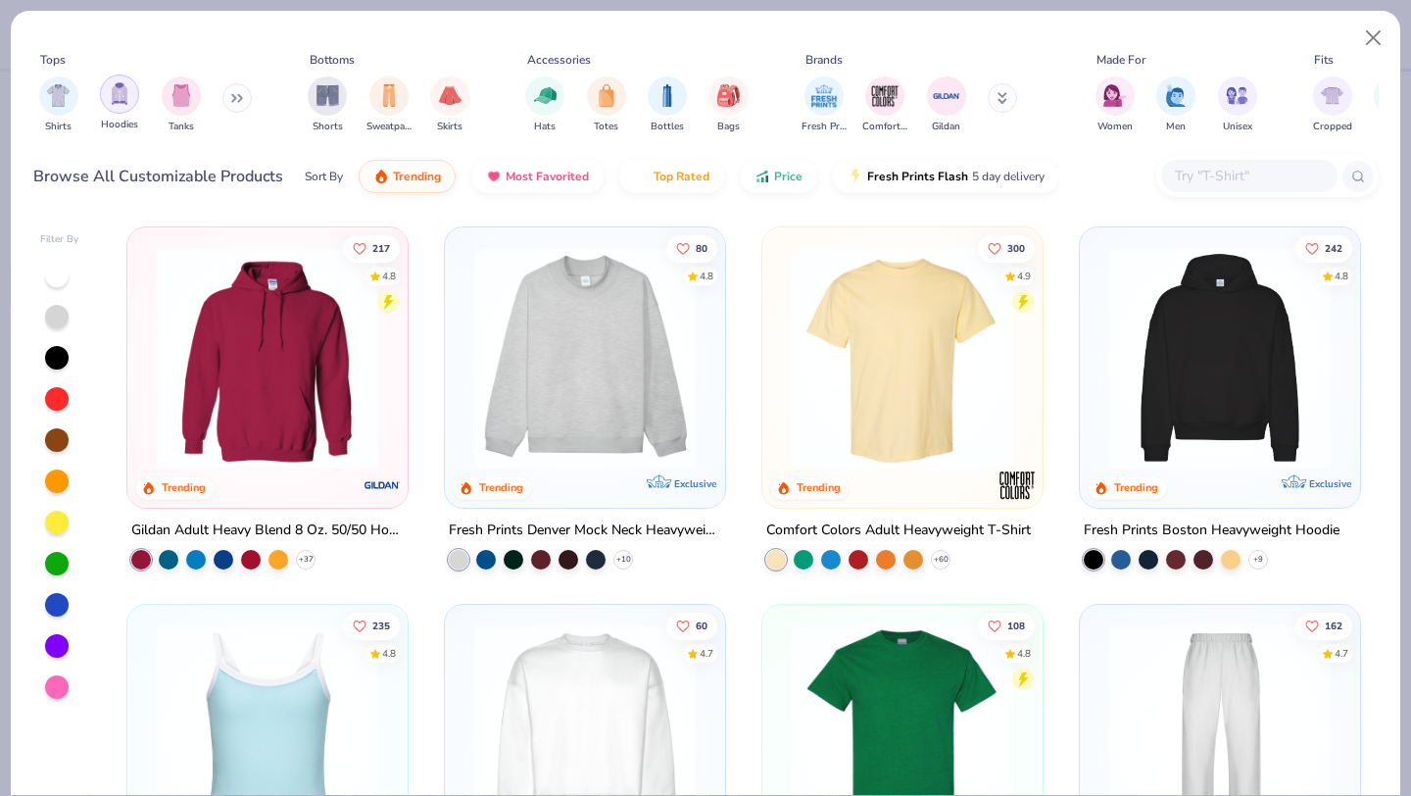
click at [121, 91] on img "filter for Hoodies" at bounding box center [120, 93] width 22 height 23
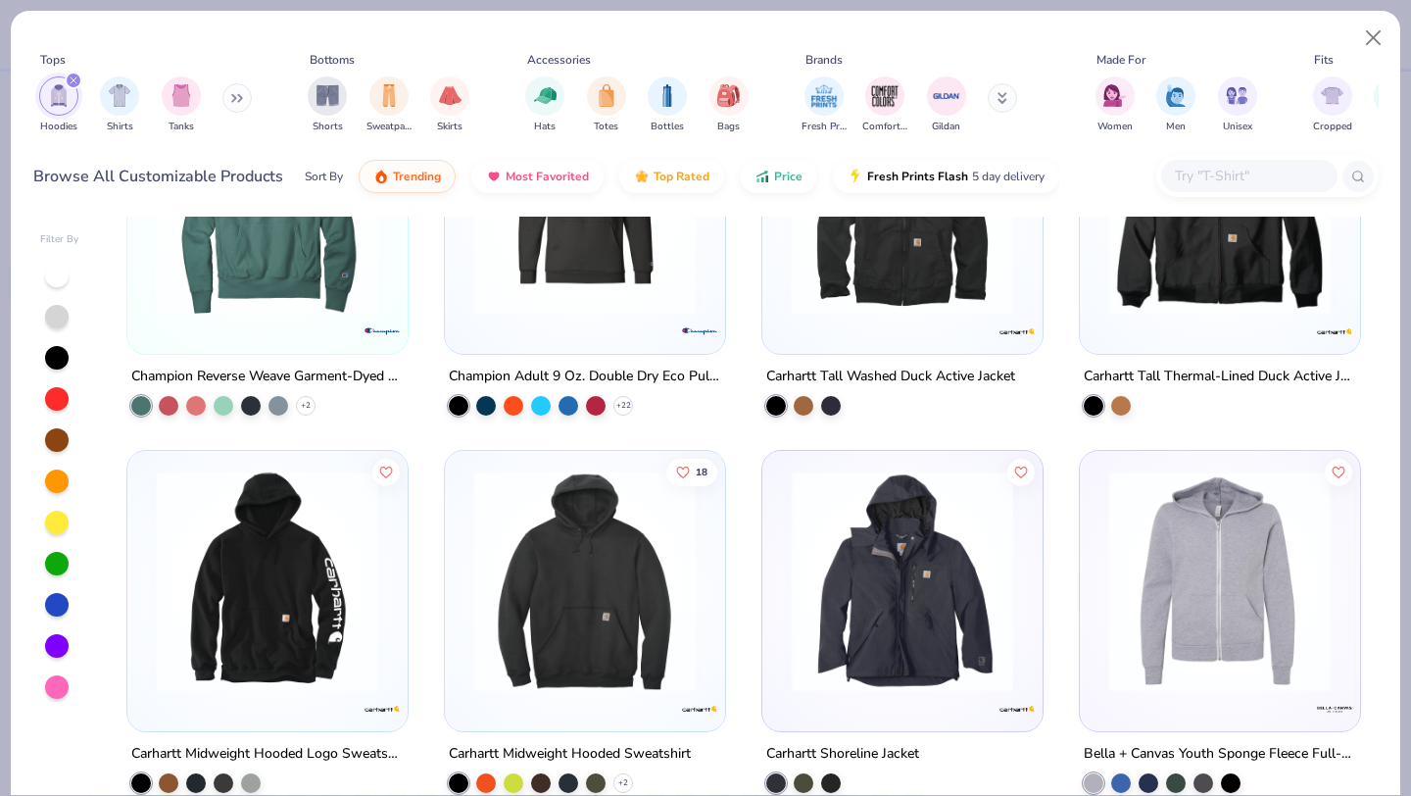
scroll to position [10377, 0]
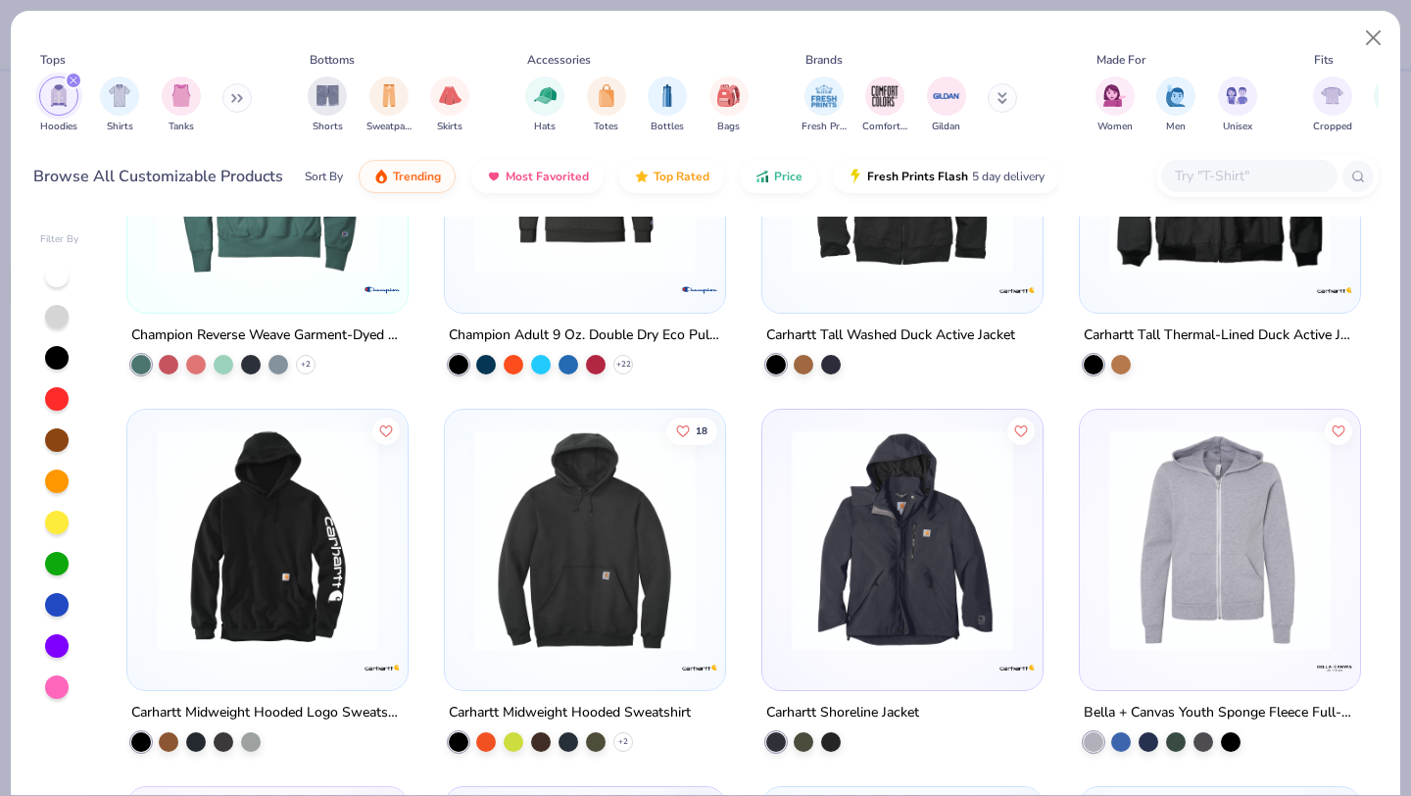
click at [668, 534] on img at bounding box center [585, 540] width 241 height 222
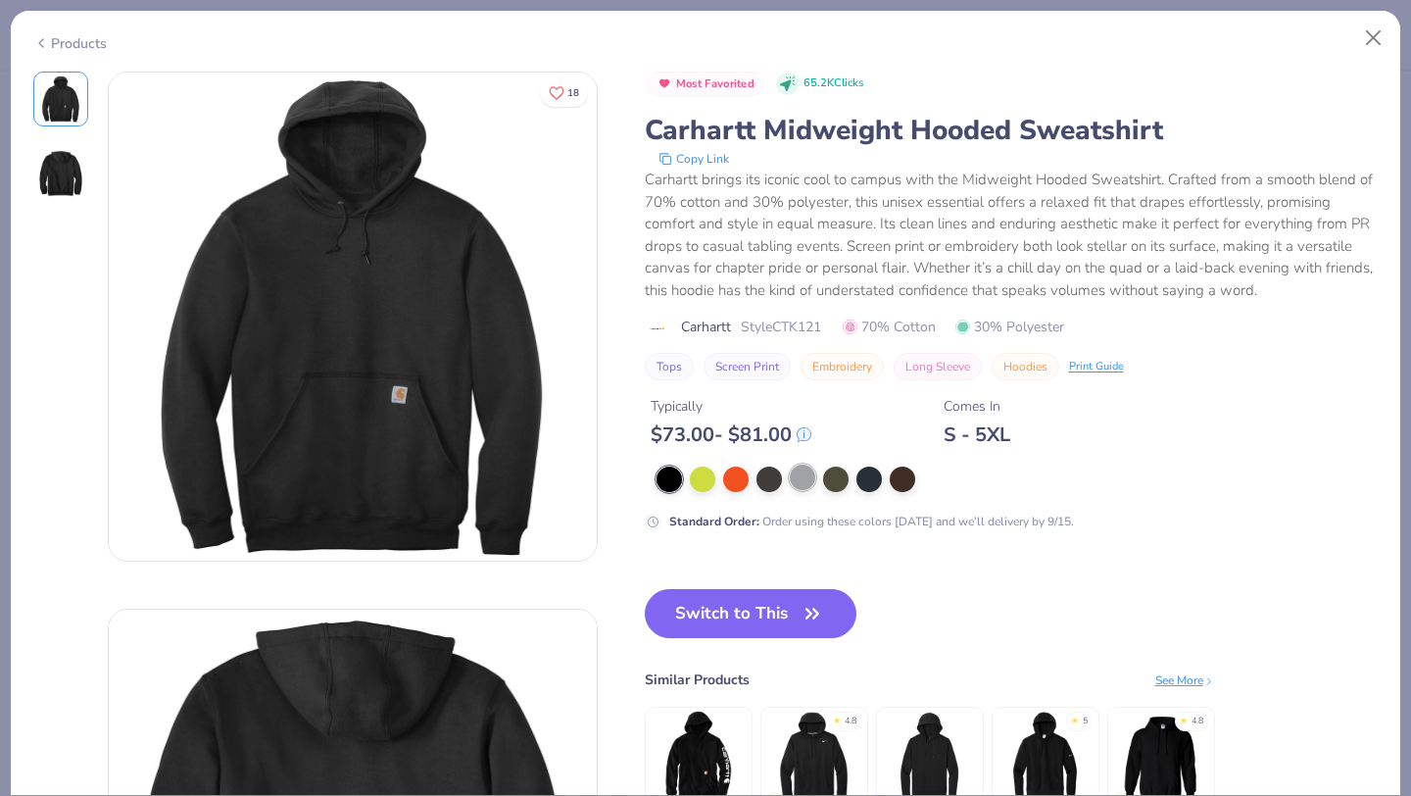
click at [798, 469] on div at bounding box center [802, 477] width 25 height 25
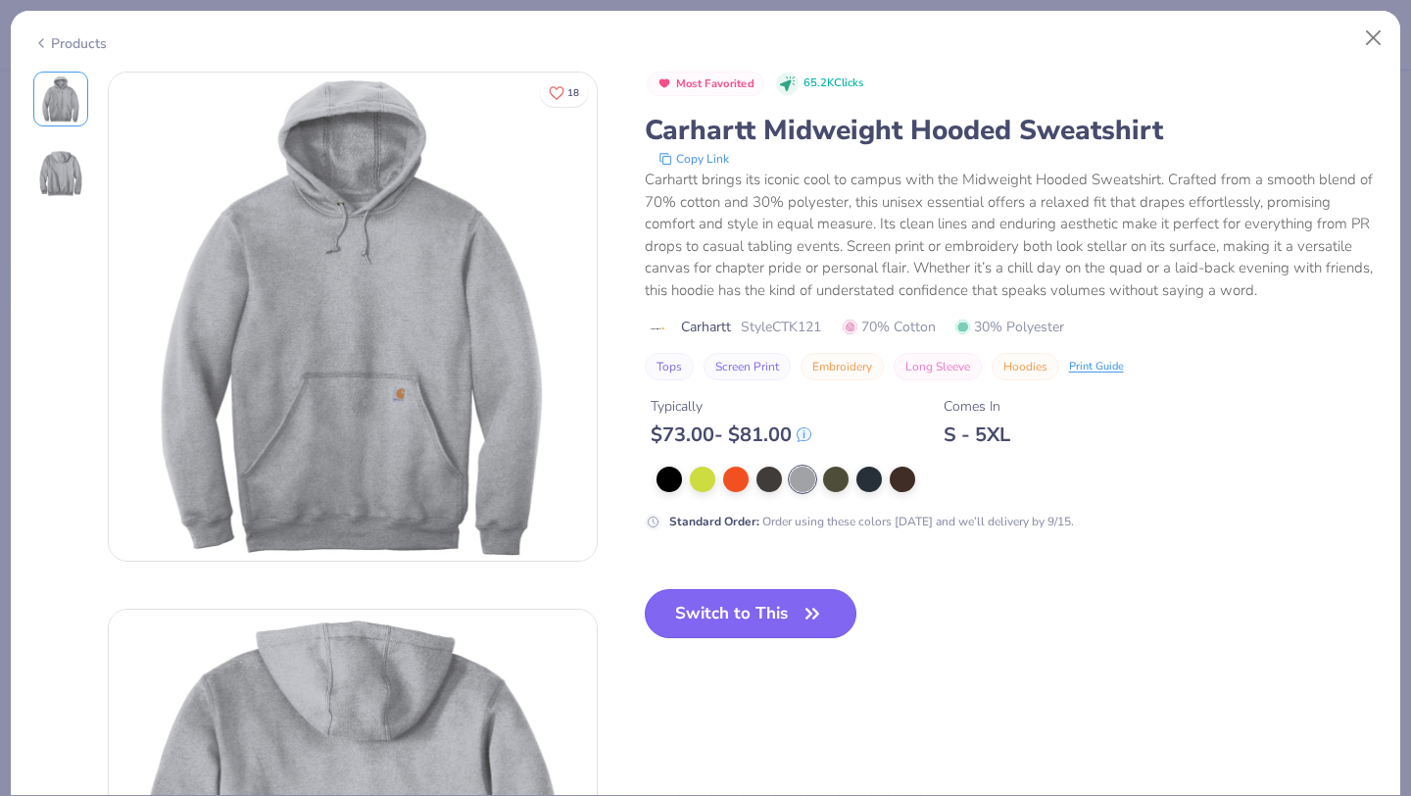
click at [761, 606] on button "Switch to This" at bounding box center [751, 613] width 213 height 49
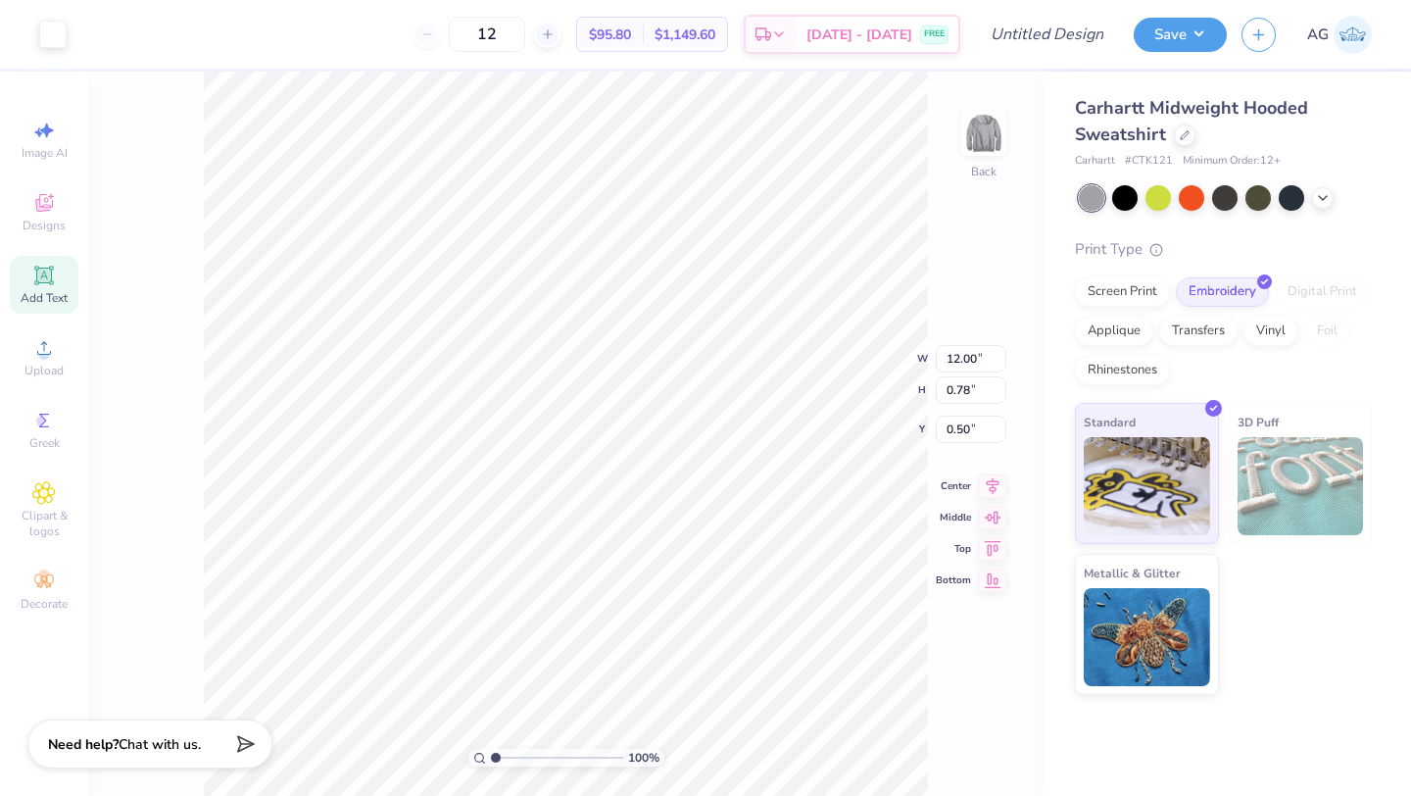
type input "3.00"
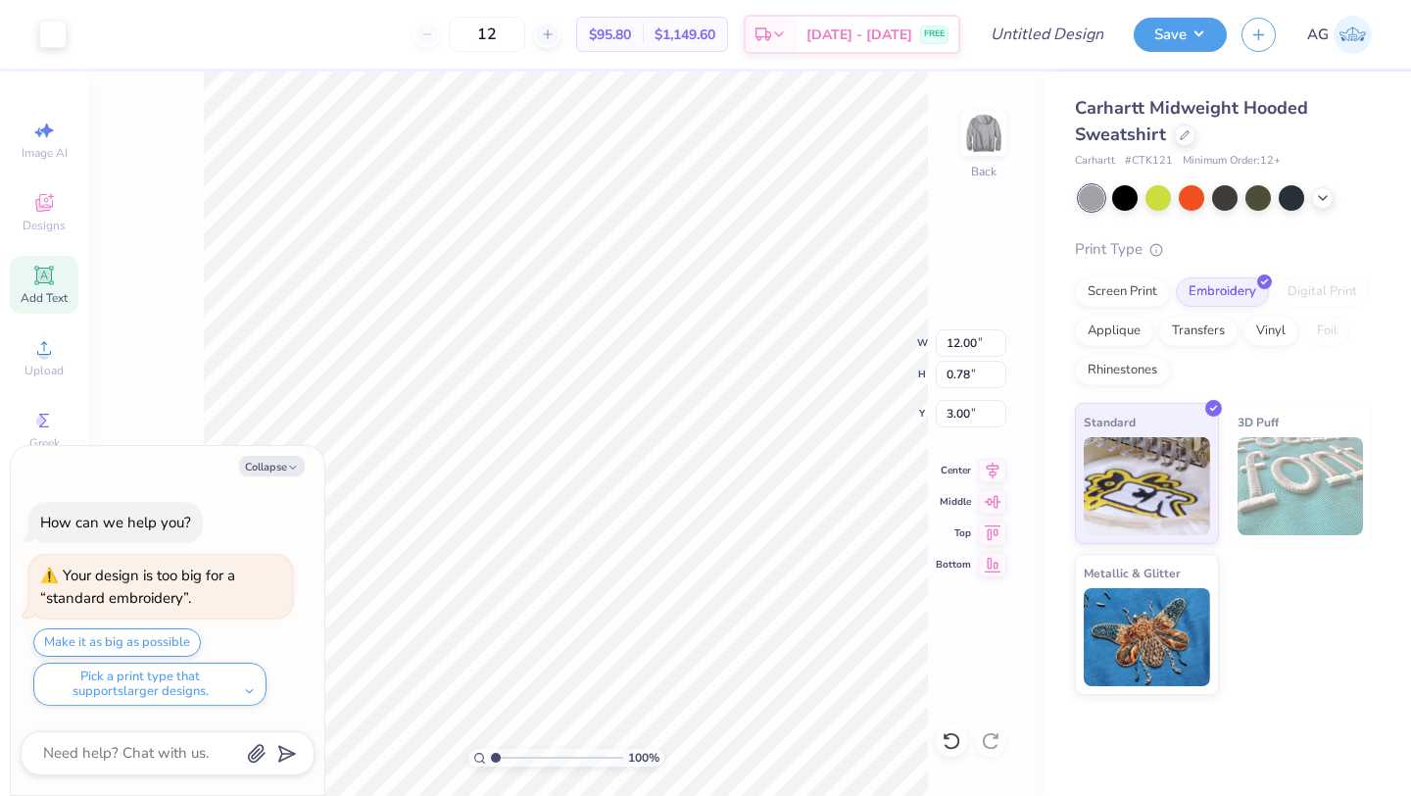
type textarea "x"
type input "3.33"
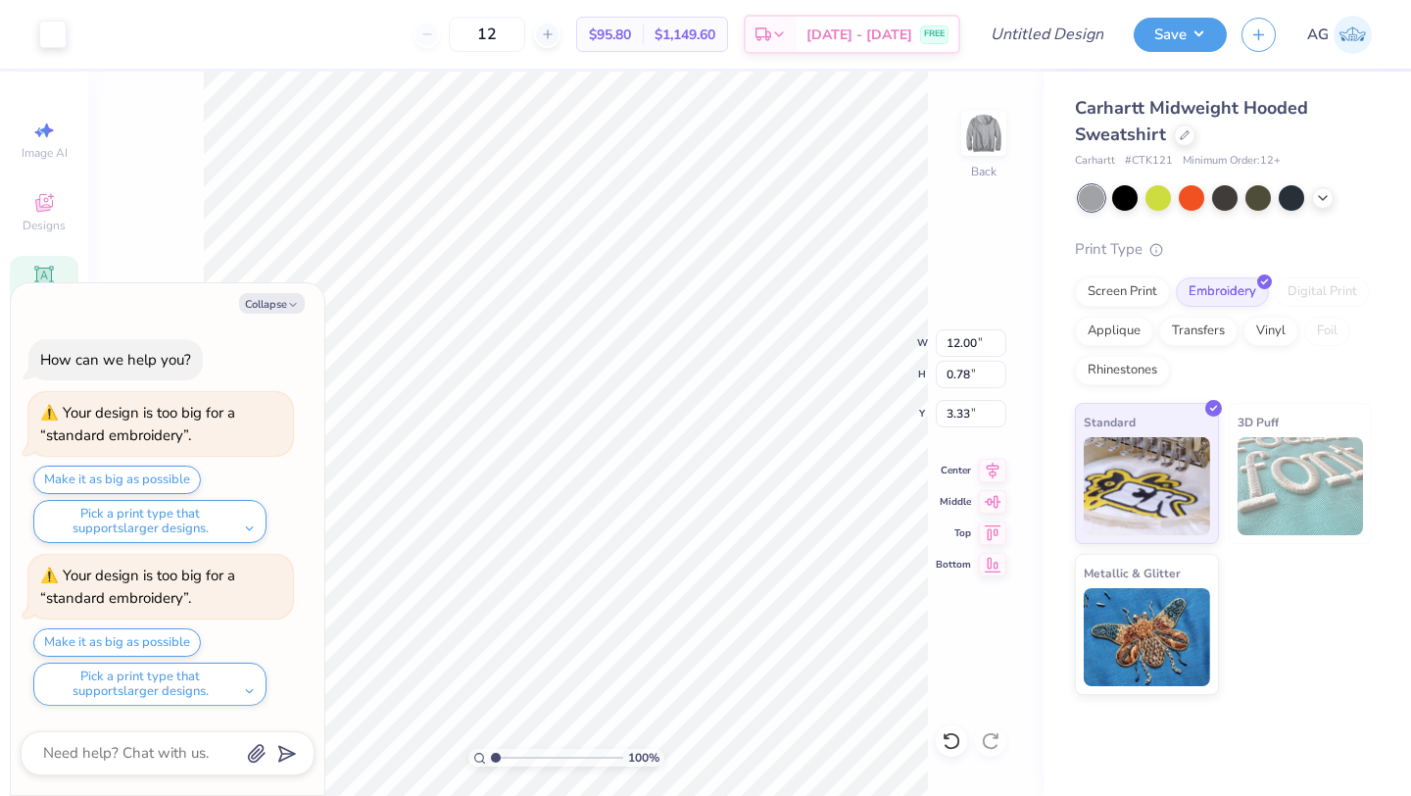
type textarea "x"
type input "3.69"
click at [295, 300] on icon "button" at bounding box center [293, 305] width 12 height 12
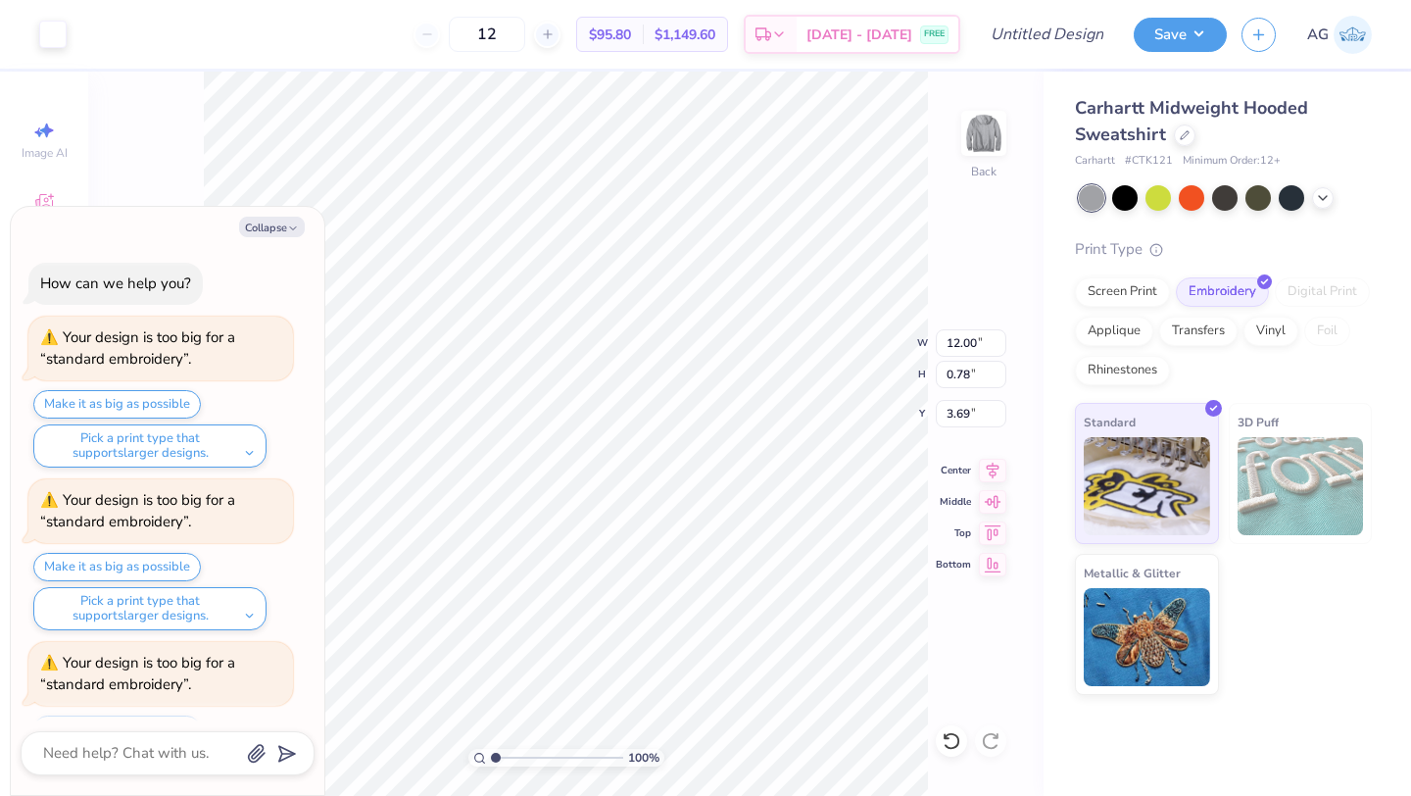
scroll to position [86, 0]
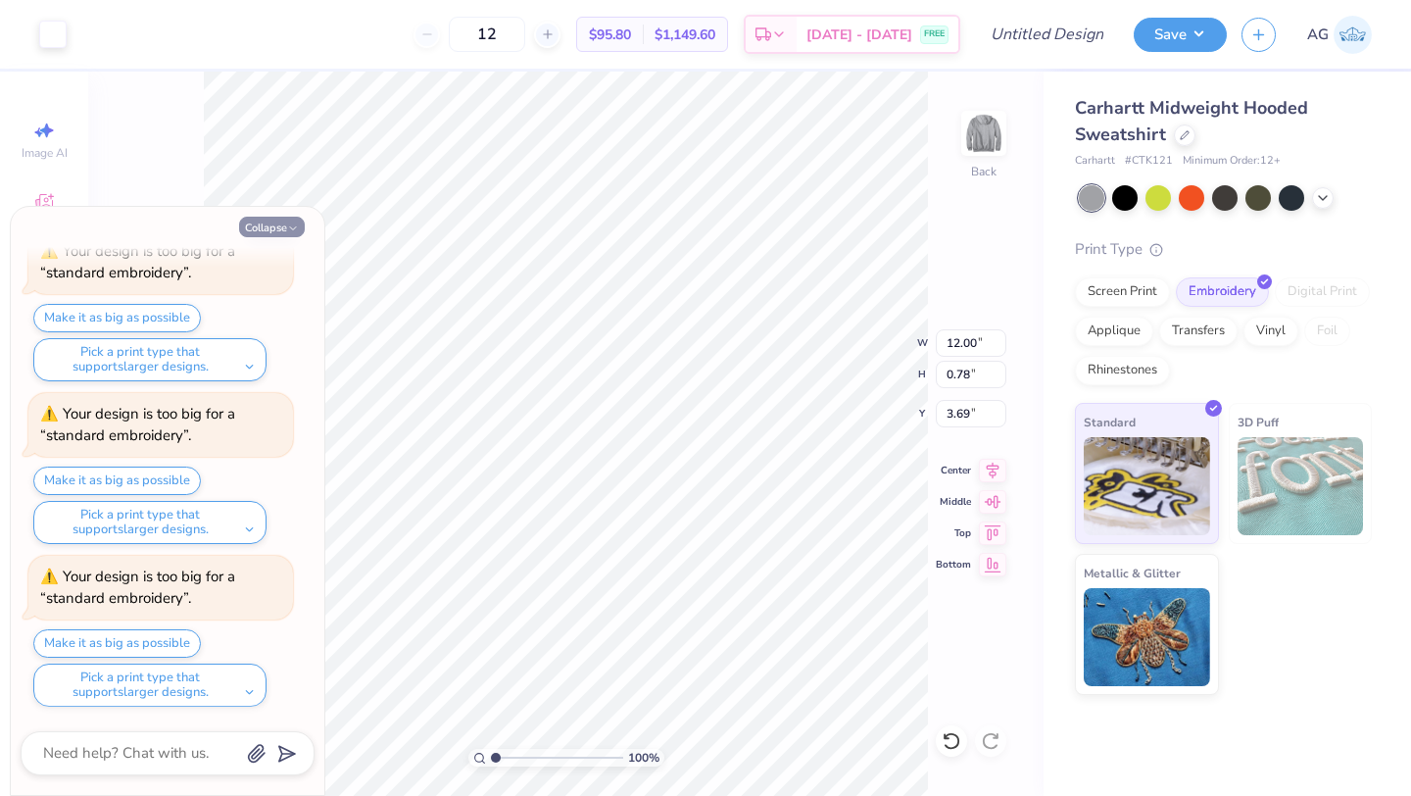
click at [277, 224] on button "Collapse" at bounding box center [272, 227] width 66 height 21
type textarea "x"
